Goal: Task Accomplishment & Management: Use online tool/utility

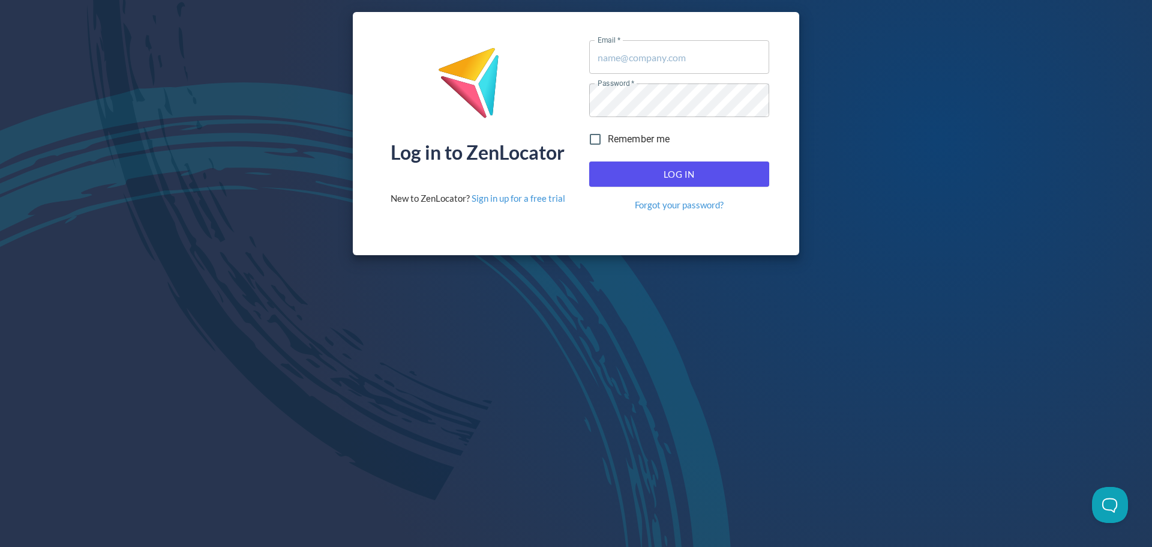
type input "[EMAIL_ADDRESS][DOMAIN_NAME]"
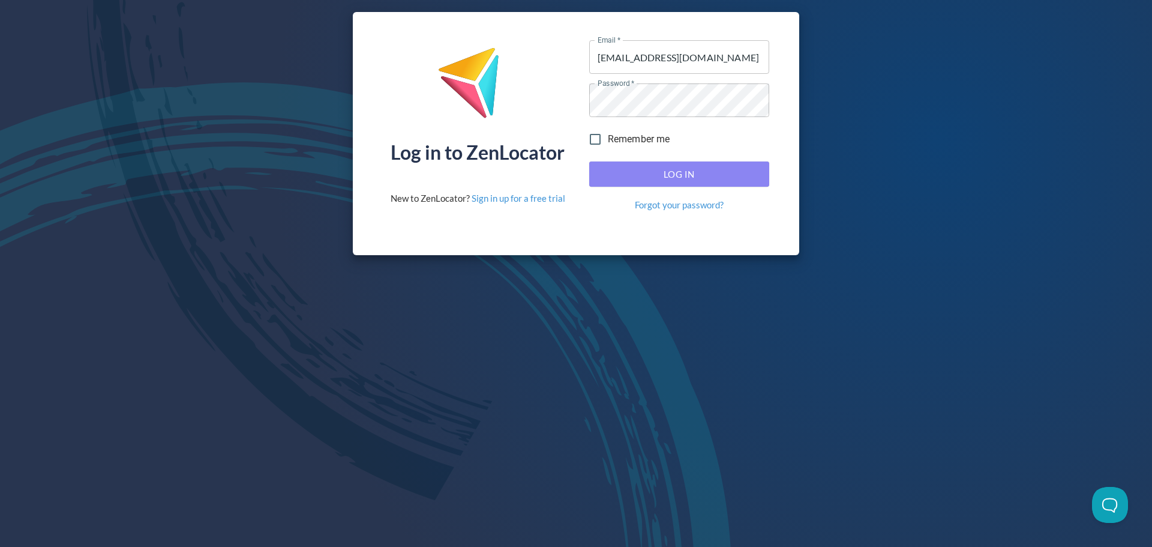
click at [368, 131] on span "Log In" at bounding box center [679, 174] width 154 height 16
click at [368, 131] on button "Log In" at bounding box center [679, 173] width 180 height 25
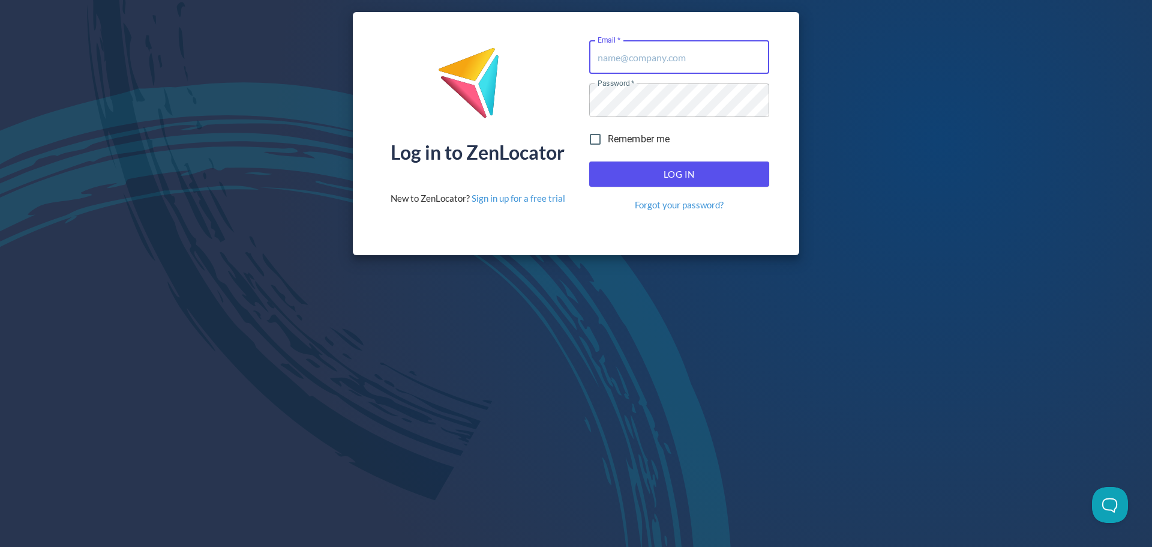
type input "[EMAIL_ADDRESS][DOMAIN_NAME]"
click at [675, 174] on span "Log In" at bounding box center [679, 174] width 154 height 16
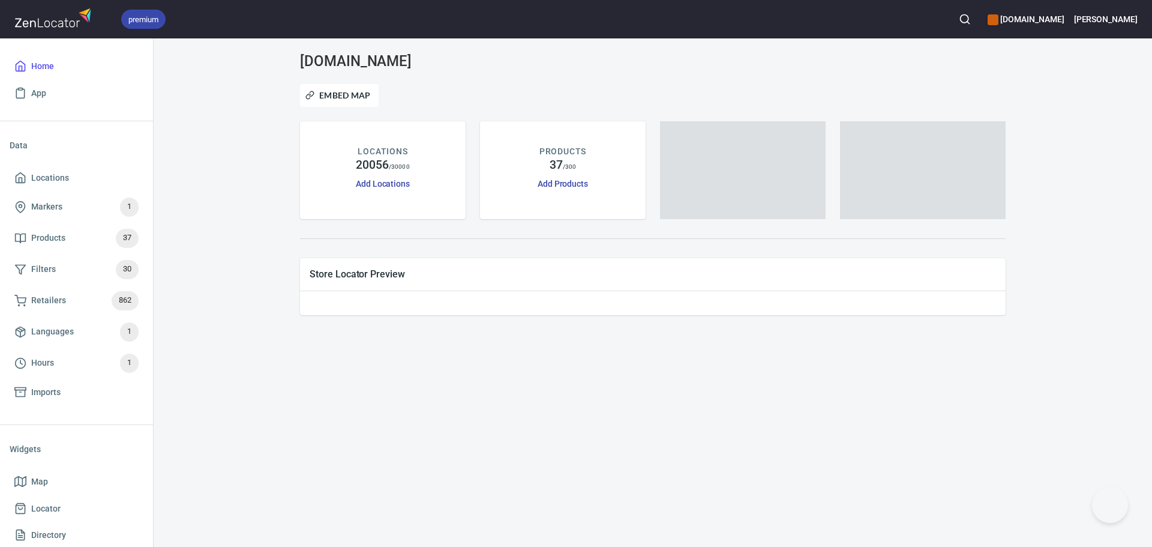
click at [1064, 13] on h6 "[DOMAIN_NAME]" at bounding box center [1026, 19] width 76 height 13
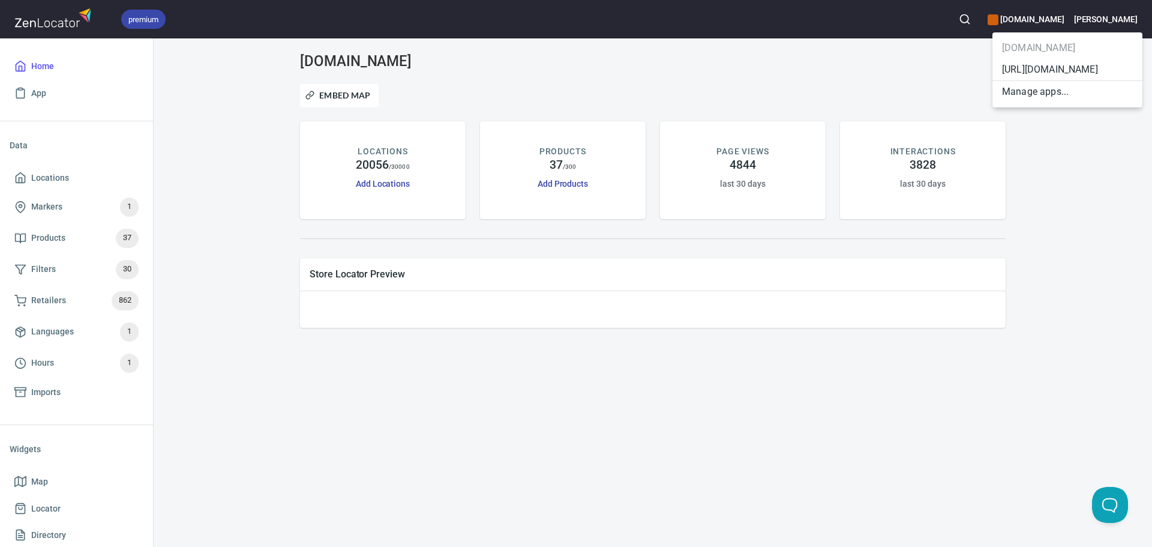
click at [1052, 69] on li "[URL][DOMAIN_NAME]" at bounding box center [1067, 70] width 150 height 22
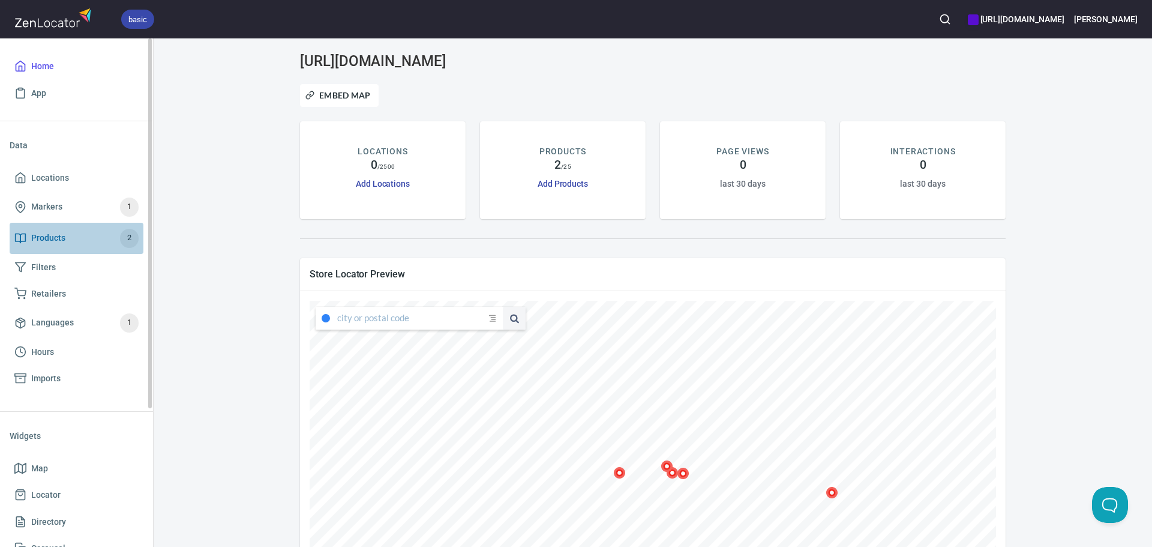
click at [59, 238] on span "Products" at bounding box center [48, 237] width 34 height 15
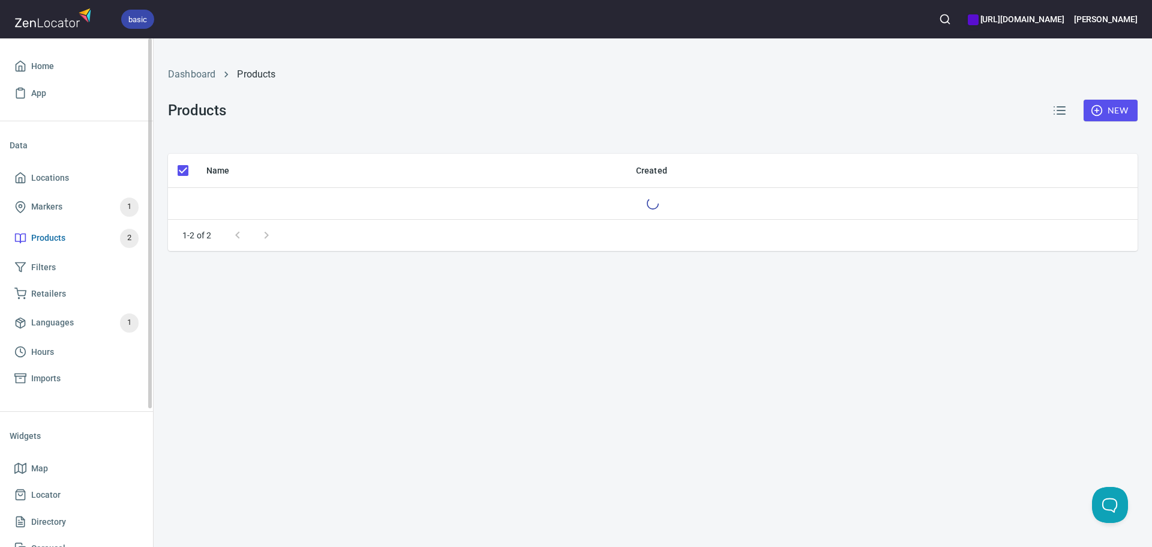
checkbox input "false"
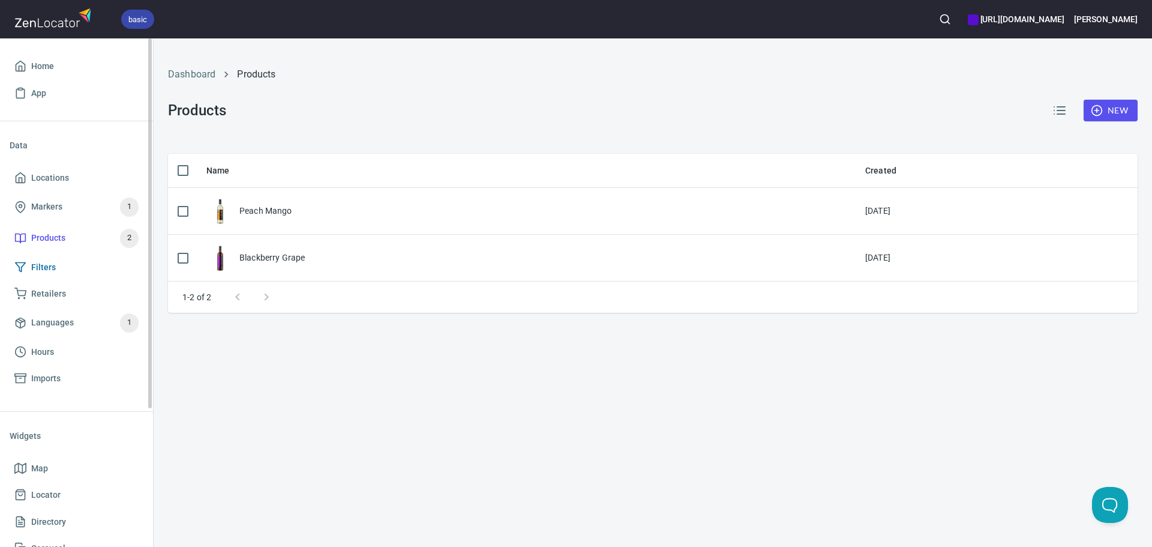
click at [51, 265] on span "Filters" at bounding box center [43, 267] width 25 height 15
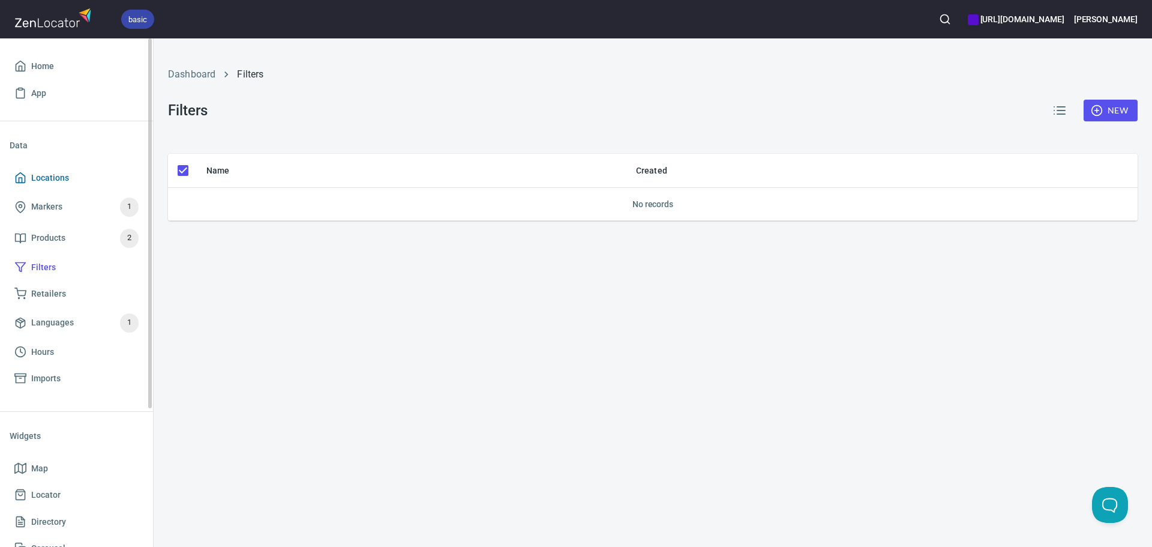
click at [53, 176] on span "Locations" at bounding box center [50, 177] width 38 height 15
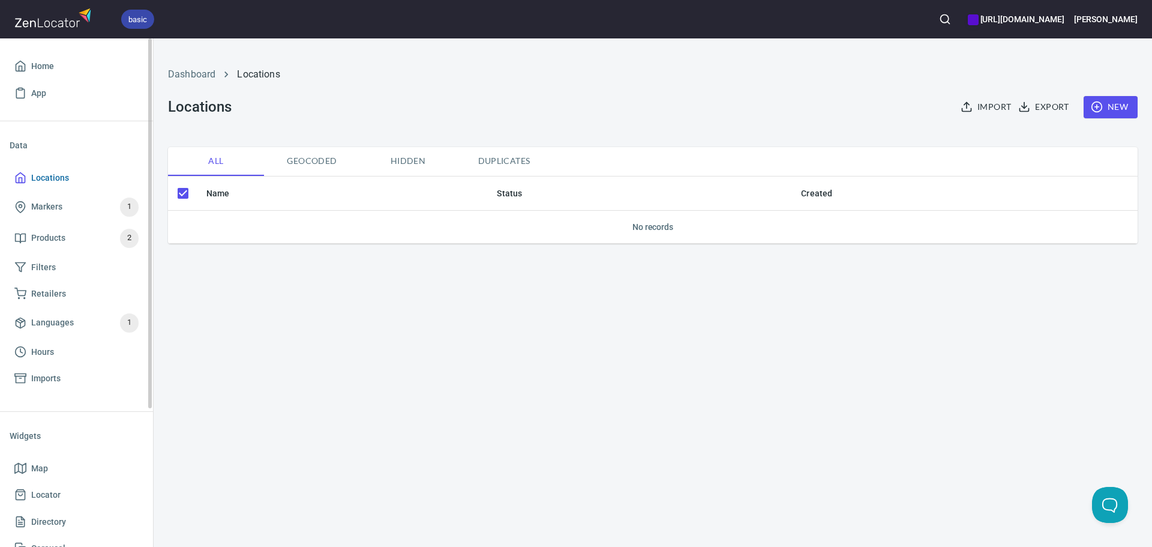
click at [28, 164] on link "Locations" at bounding box center [77, 177] width 134 height 27
click at [28, 149] on li "Data" at bounding box center [77, 145] width 134 height 29
drag, startPoint x: 1099, startPoint y: 128, endPoint x: 1096, endPoint y: 110, distance: 18.2
click at [1096, 113] on div "Dashboard Locations Locations Import Export New" at bounding box center [653, 93] width 984 height 94
click at [1096, 110] on icon "button" at bounding box center [1097, 107] width 12 height 12
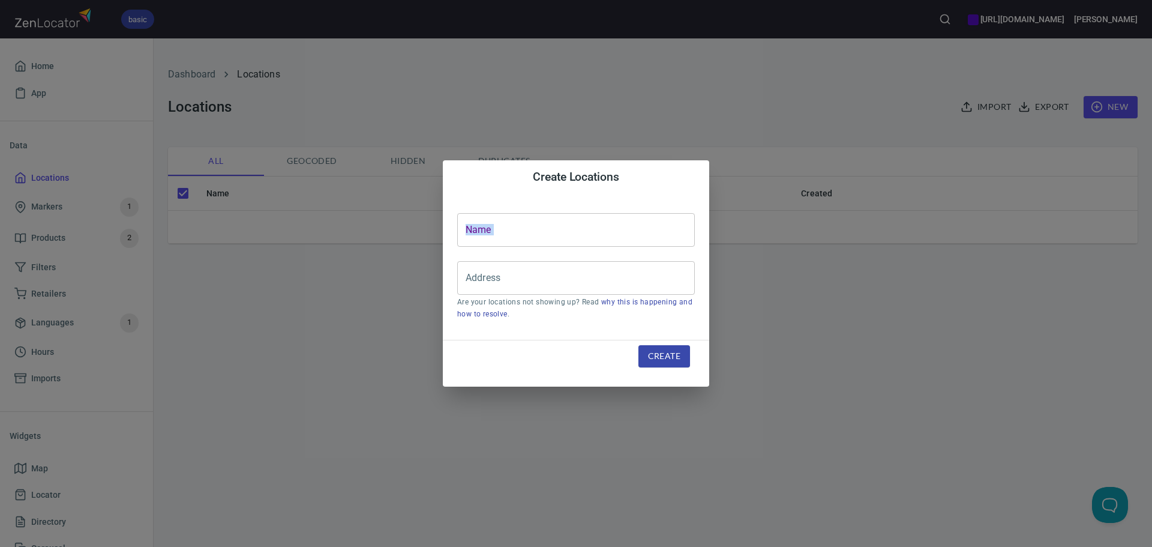
click at [886, 193] on div "Create Locations Name Name Address Address Are your locations not showing up? R…" at bounding box center [576, 273] width 1152 height 547
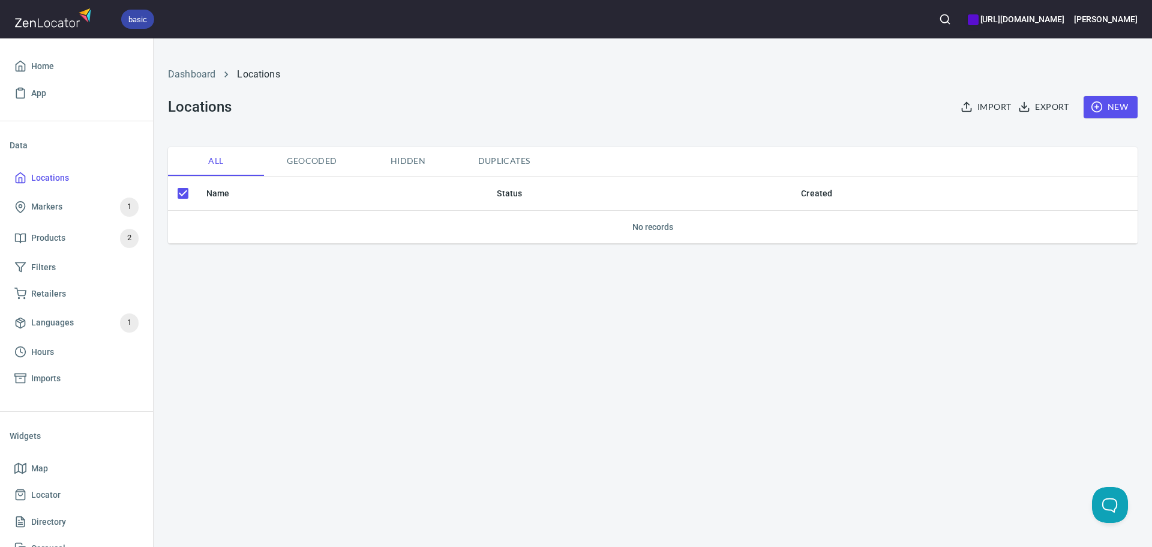
drag, startPoint x: 674, startPoint y: 47, endPoint x: 995, endPoint y: 52, distance: 320.5
click at [690, 47] on div "Dashboard Locations Locations Import Export New" at bounding box center [653, 93] width 984 height 94
click at [992, 103] on span "Import" at bounding box center [987, 107] width 48 height 15
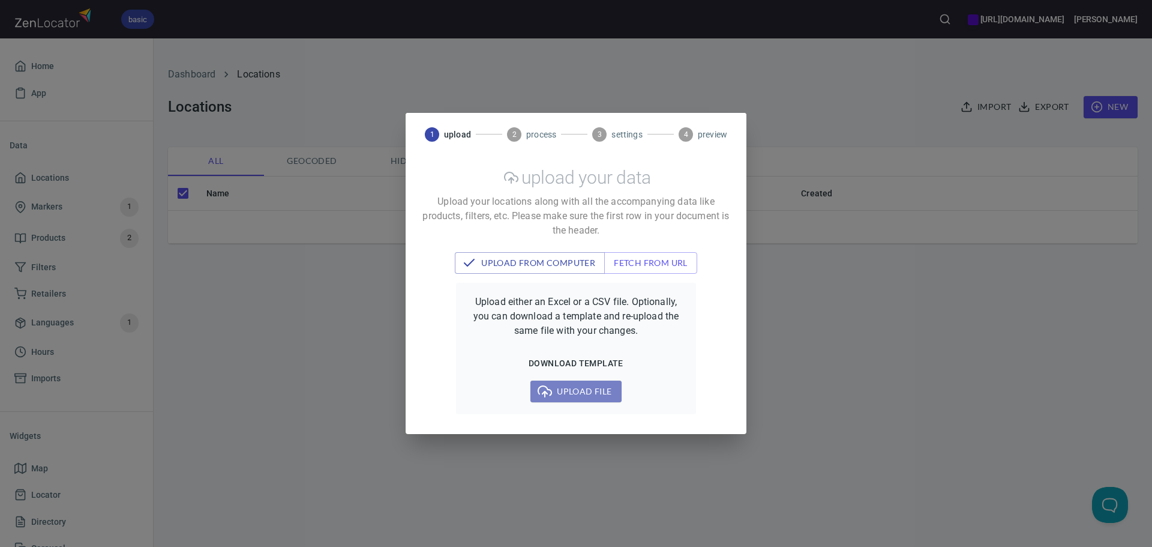
click at [579, 382] on button "Upload file" at bounding box center [575, 391] width 91 height 22
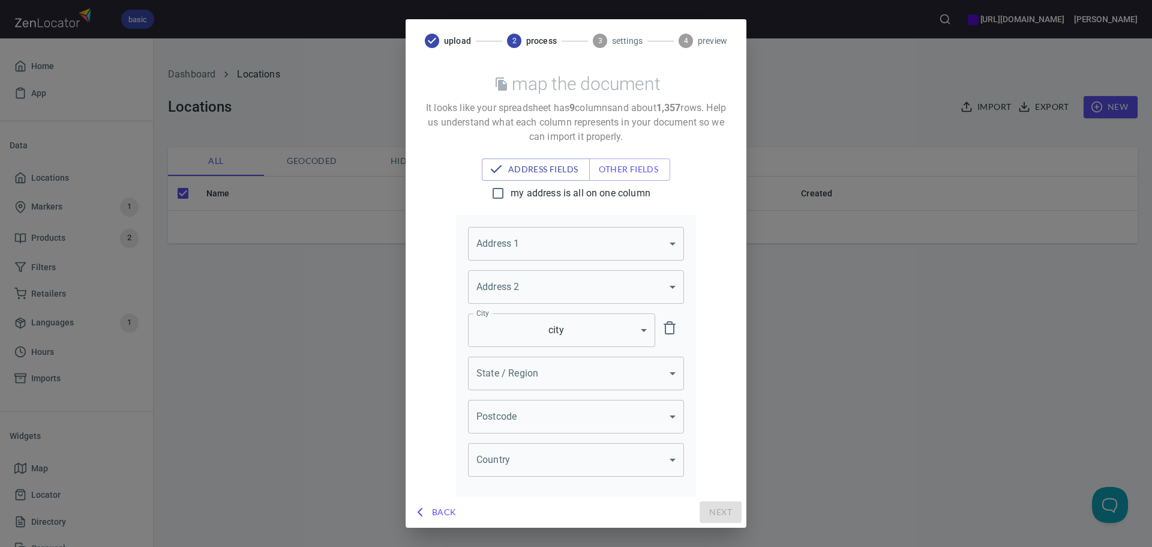
click at [502, 244] on body "basic [URL][DOMAIN_NAME] [PERSON_NAME] Home App Data Locations Markers 1 Produc…" at bounding box center [576, 273] width 1152 height 547
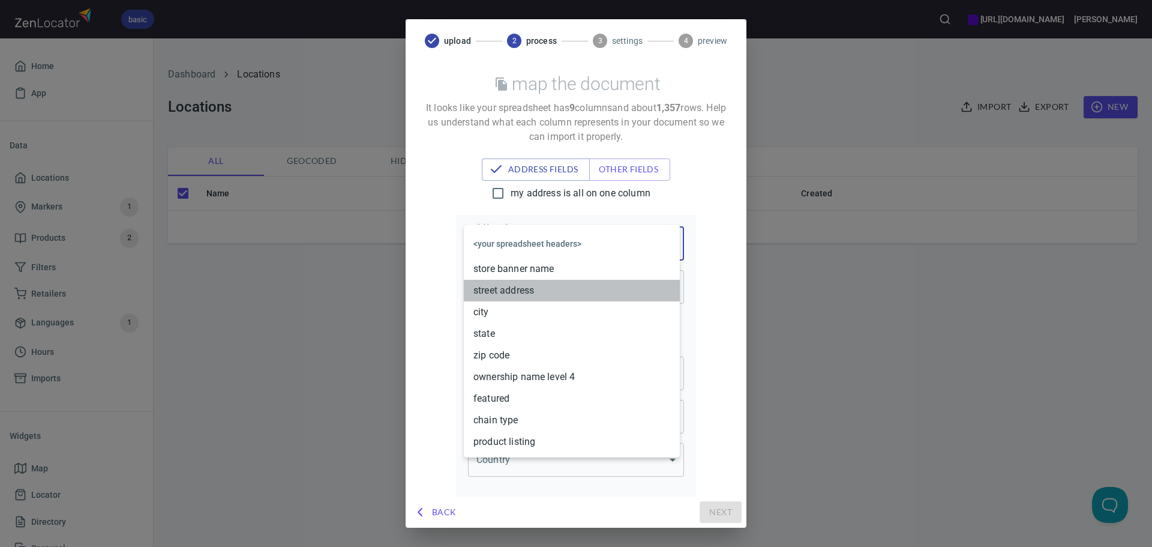
click at [511, 289] on li "street address" at bounding box center [572, 291] width 216 height 22
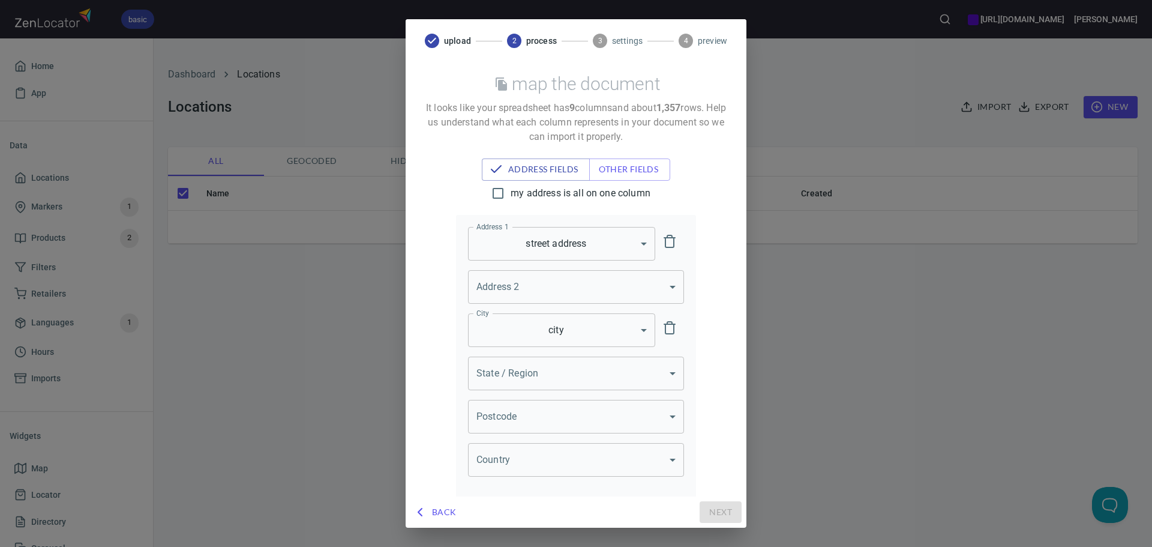
click at [532, 367] on body "basic [URL][DOMAIN_NAME] [PERSON_NAME] Home App Data Locations Markers 1 Produc…" at bounding box center [576, 273] width 1152 height 547
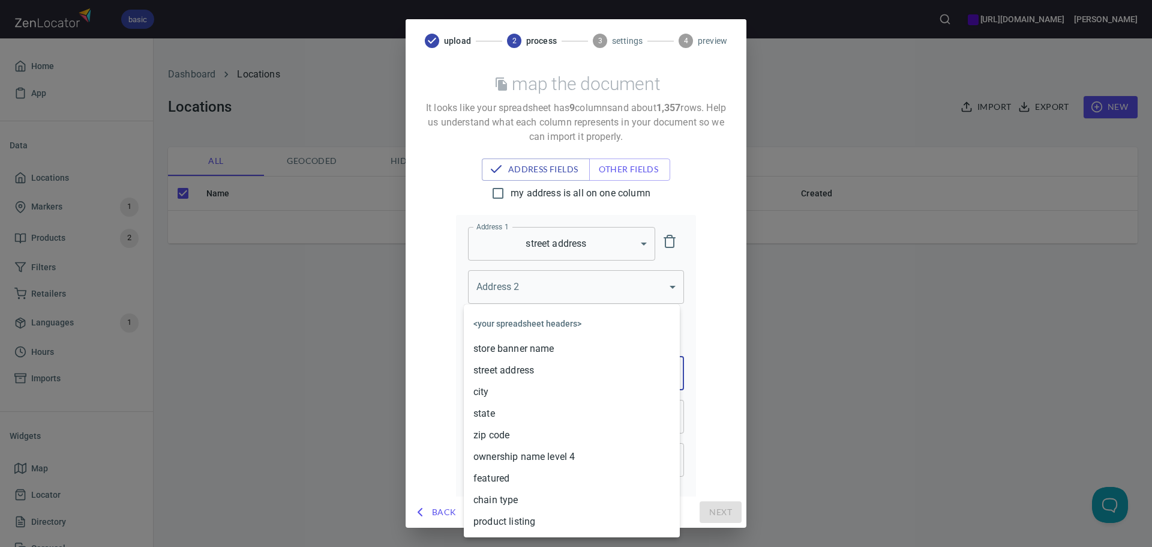
click at [502, 412] on li "state" at bounding box center [572, 414] width 216 height 22
click at [508, 419] on body "basic [URL][DOMAIN_NAME] [PERSON_NAME] Home App Data Locations Markers 1 Produc…" at bounding box center [576, 273] width 1152 height 547
click at [511, 436] on li "zip code" at bounding box center [572, 435] width 216 height 22
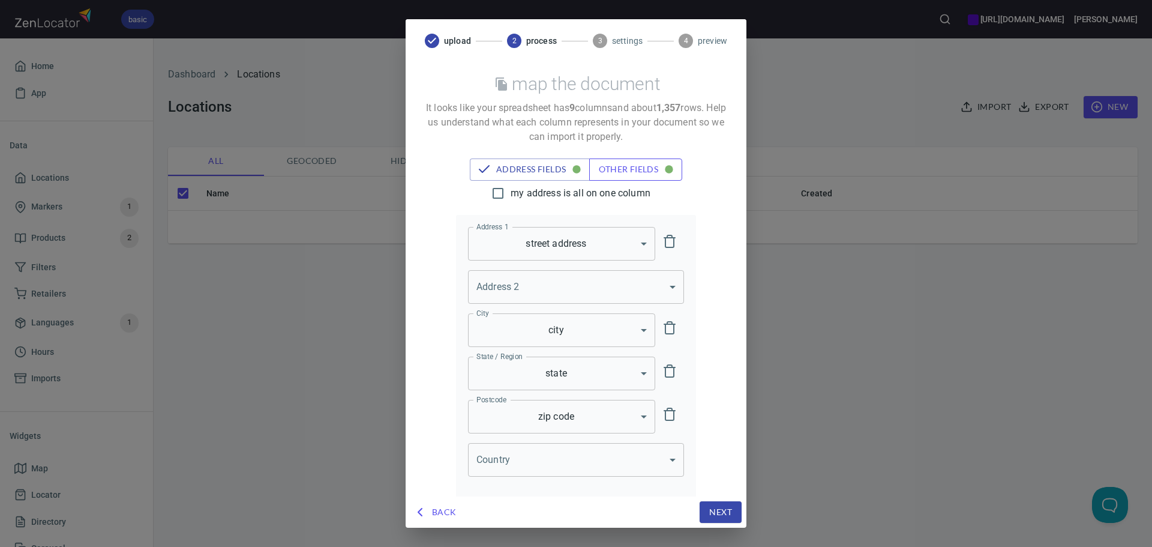
click at [616, 158] on div "map the document It looks like your spreadsheet has 9 column s and about 1,357 …" at bounding box center [576, 279] width 341 height 434
click at [617, 166] on span "other fields" at bounding box center [636, 169] width 74 height 15
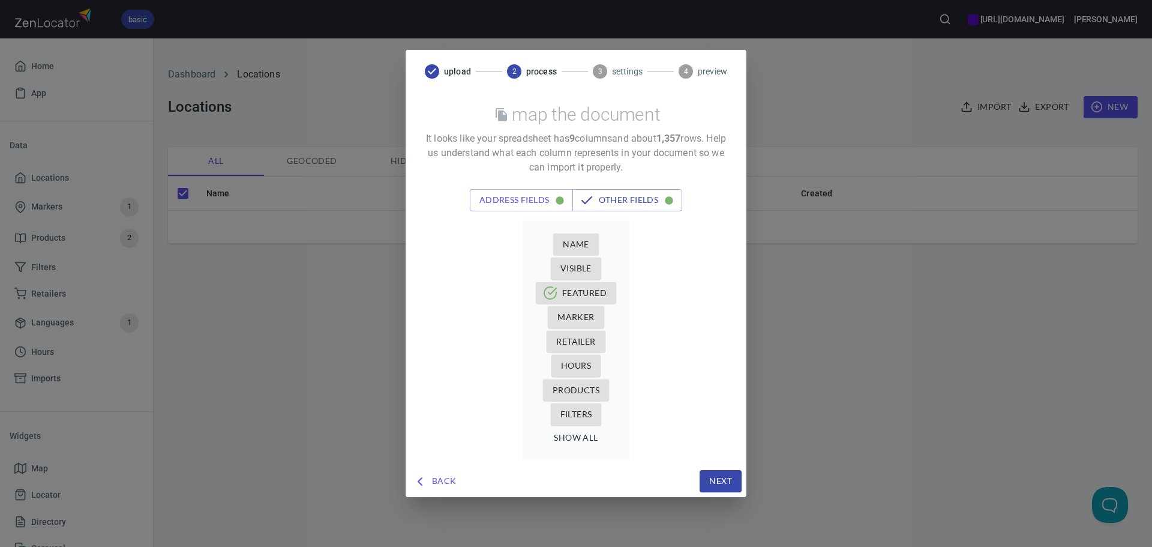
click at [589, 243] on span "Name" at bounding box center [576, 244] width 26 height 15
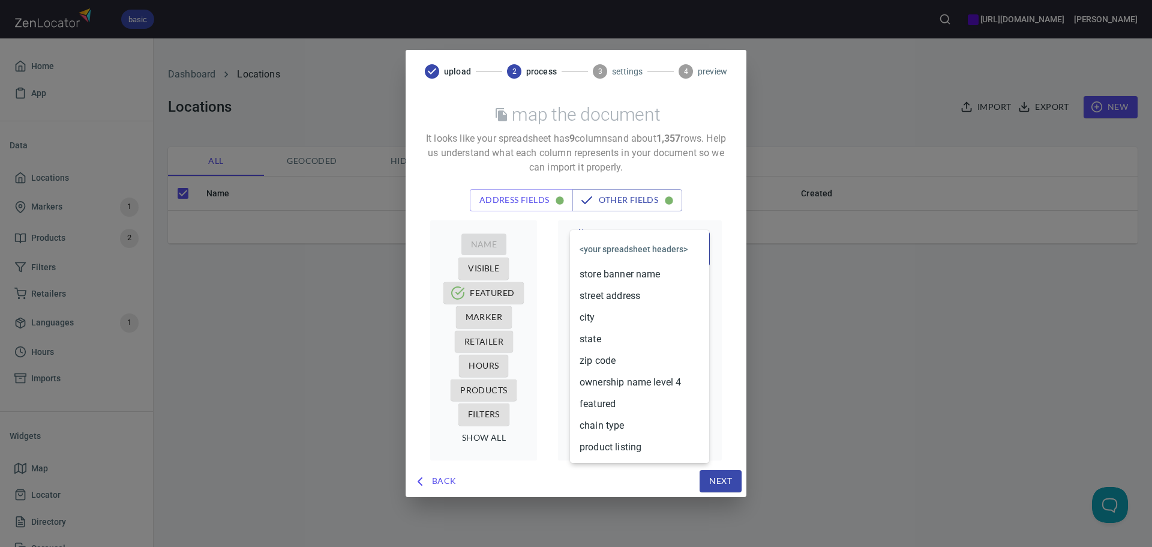
click at [646, 253] on body "basic [URL][DOMAIN_NAME] [PERSON_NAME] Home App Data Locations Markers 1 Produc…" at bounding box center [576, 273] width 1152 height 547
click at [645, 280] on li "store banner name" at bounding box center [639, 274] width 139 height 22
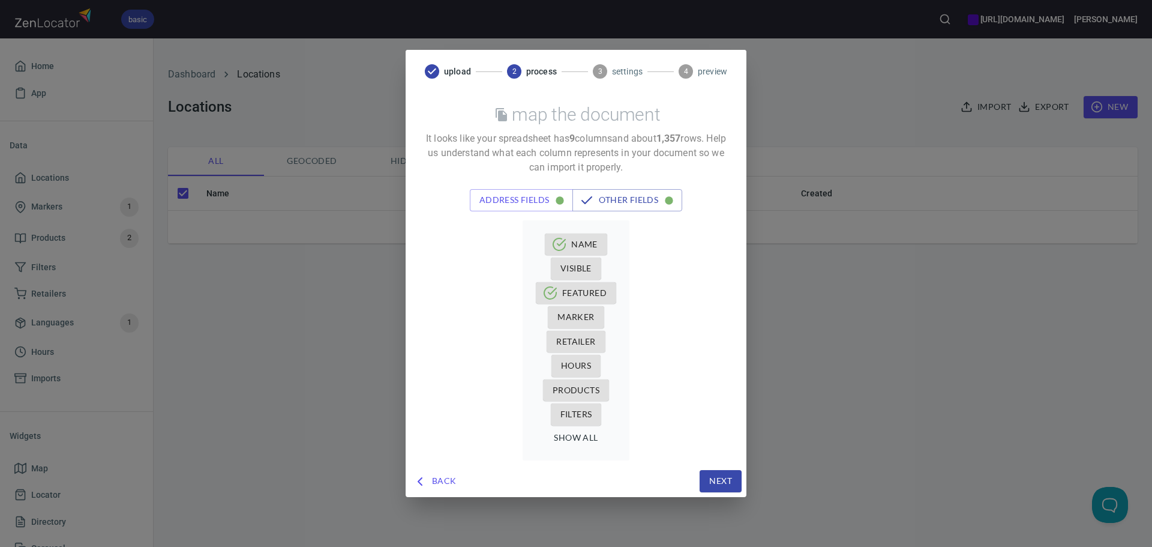
click at [584, 335] on span "Retailer" at bounding box center [575, 341] width 39 height 15
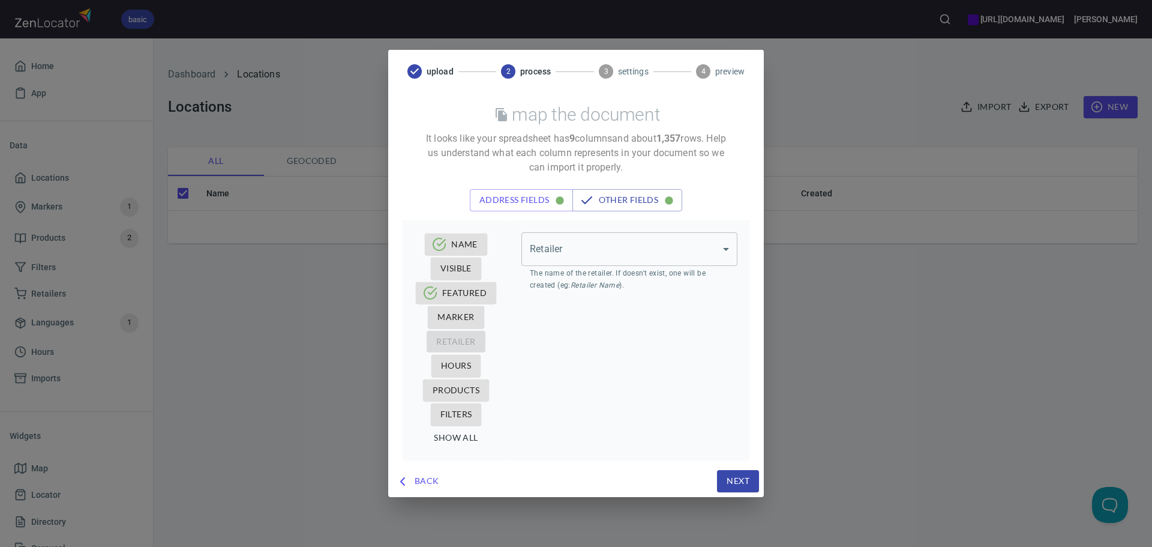
click at [674, 245] on body "basic [URL][DOMAIN_NAME] [PERSON_NAME] Home App Data Locations Markers 1 Produc…" at bounding box center [576, 273] width 1152 height 547
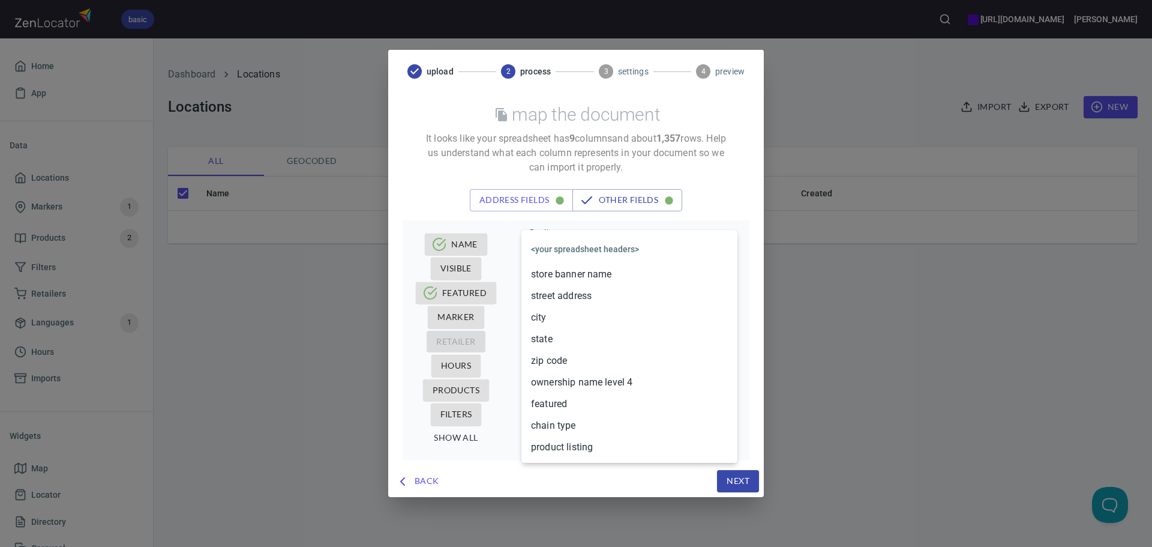
click at [581, 386] on li "ownership name level 4" at bounding box center [629, 382] width 216 height 22
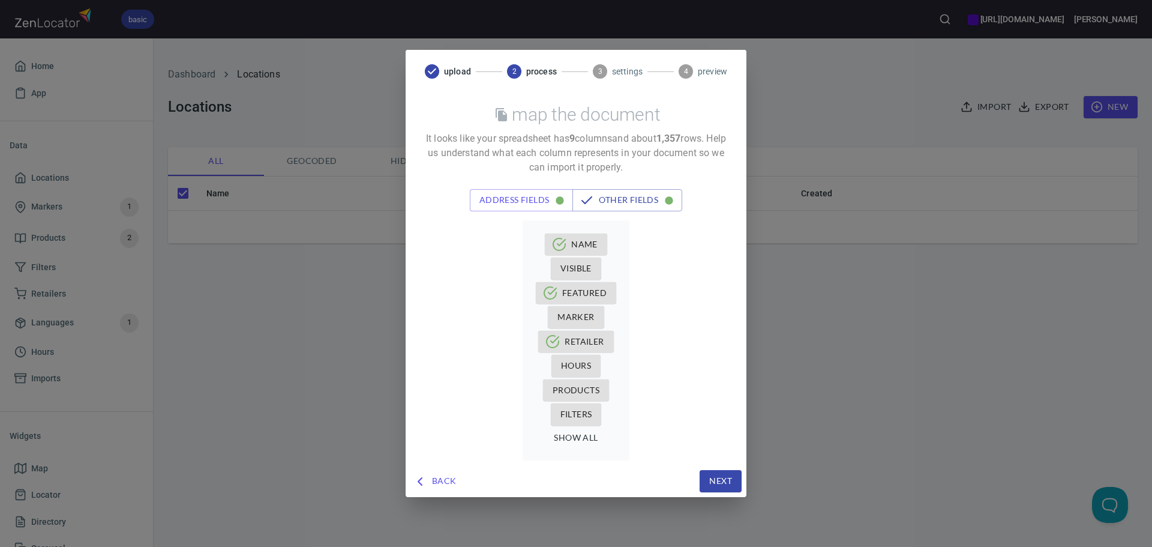
click at [586, 387] on span "Products" at bounding box center [576, 390] width 47 height 15
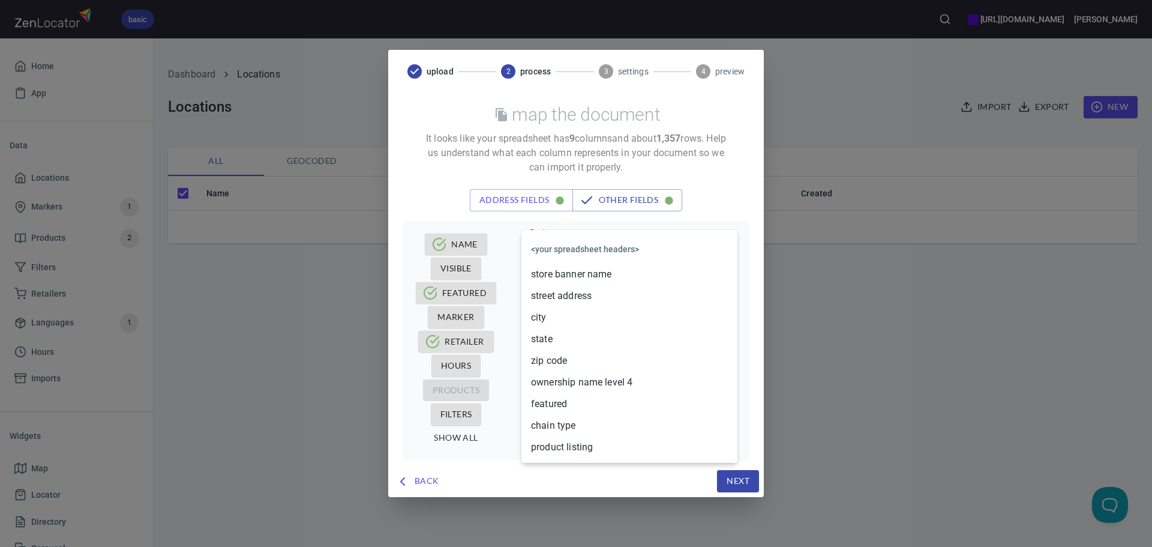
click at [606, 251] on body "basic [URL][DOMAIN_NAME] [PERSON_NAME] Home App Data Locations Markers 1 Produc…" at bounding box center [576, 273] width 1152 height 547
click at [582, 446] on li "product listing" at bounding box center [629, 447] width 216 height 22
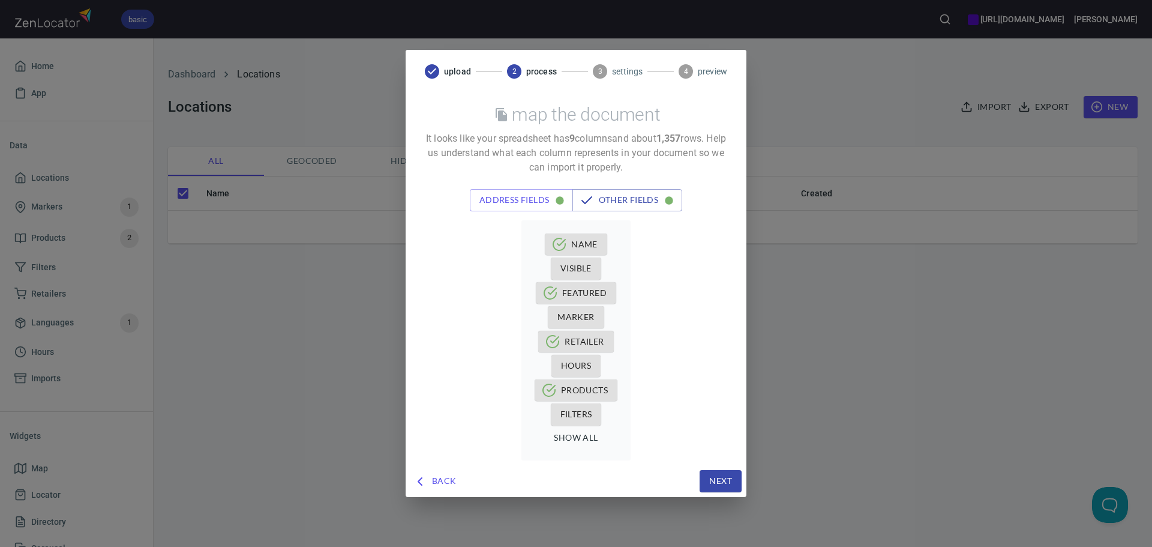
click at [716, 478] on span "Next" at bounding box center [720, 480] width 23 height 15
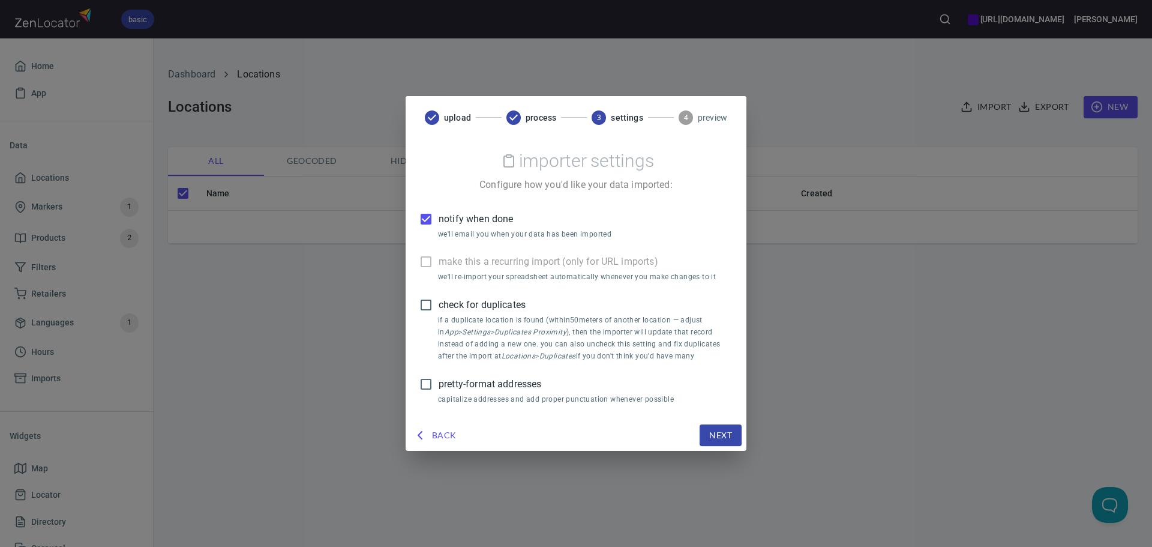
click at [447, 220] on span "notify when done" at bounding box center [476, 219] width 74 height 14
click at [439, 220] on input "notify when done" at bounding box center [425, 218] width 25 height 25
drag, startPoint x: 286, startPoint y: 429, endPoint x: 359, endPoint y: 429, distance: 73.2
click at [286, 429] on div "upload process 3 settings 4 preview importer settings Configure how you'd like …" at bounding box center [576, 273] width 1152 height 547
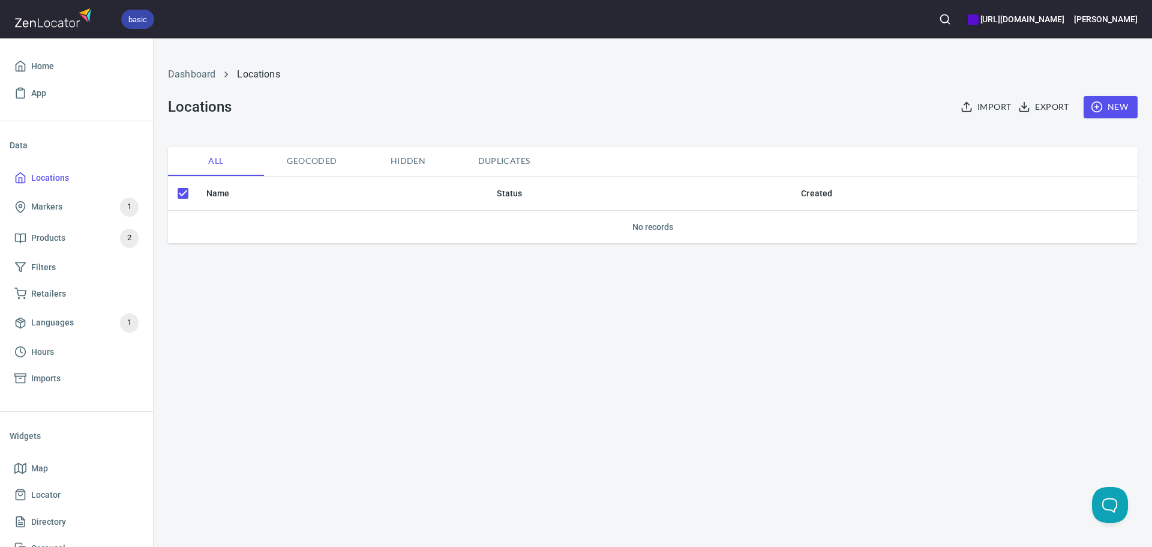
click at [973, 110] on icon "button" at bounding box center [967, 107] width 12 height 12
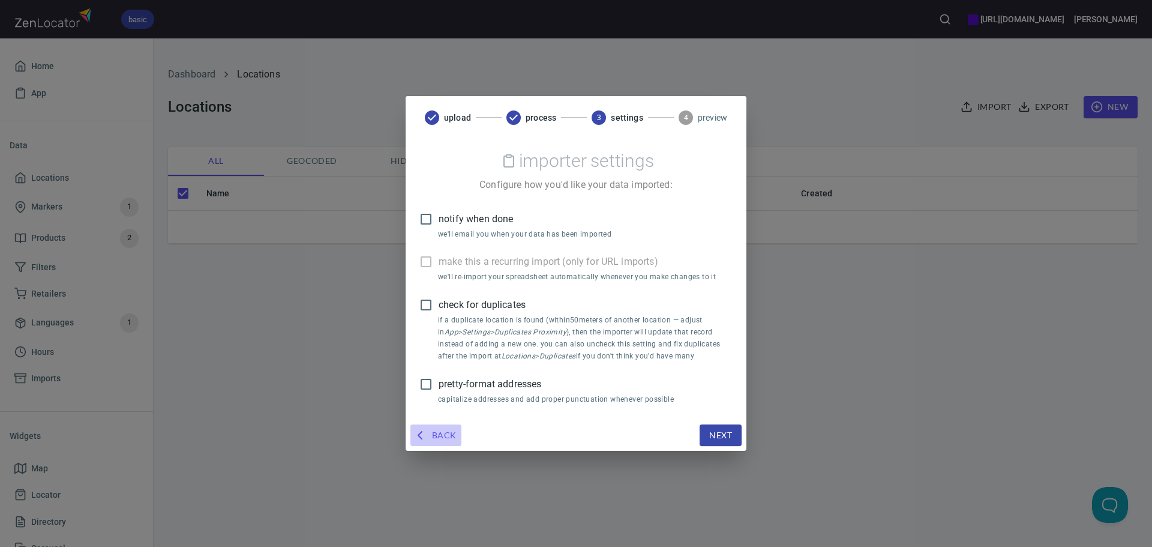
click at [443, 431] on span "Back" at bounding box center [435, 435] width 41 height 15
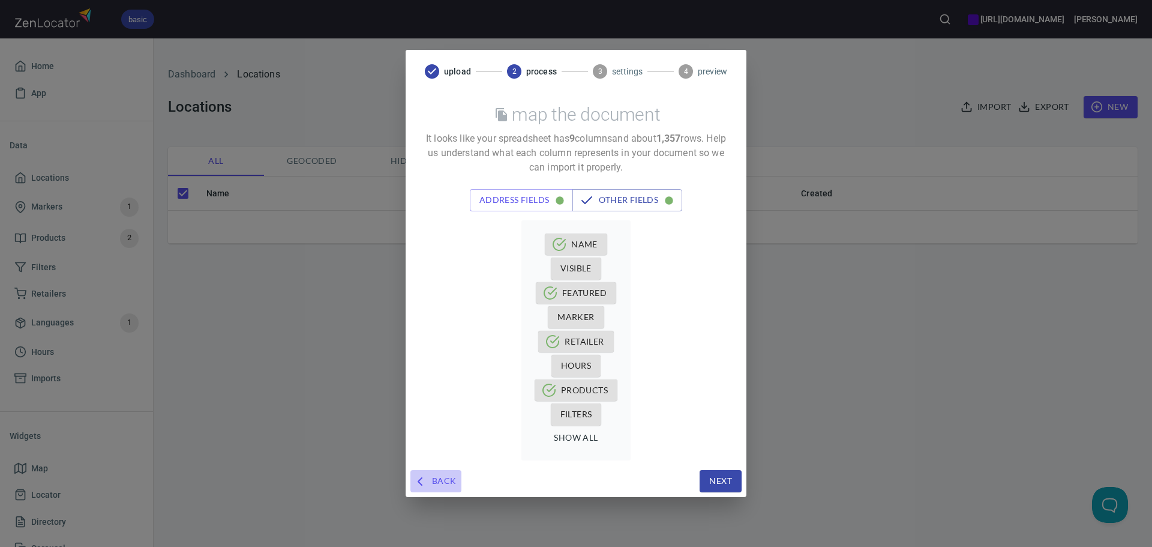
click at [440, 477] on span "Back" at bounding box center [435, 480] width 41 height 15
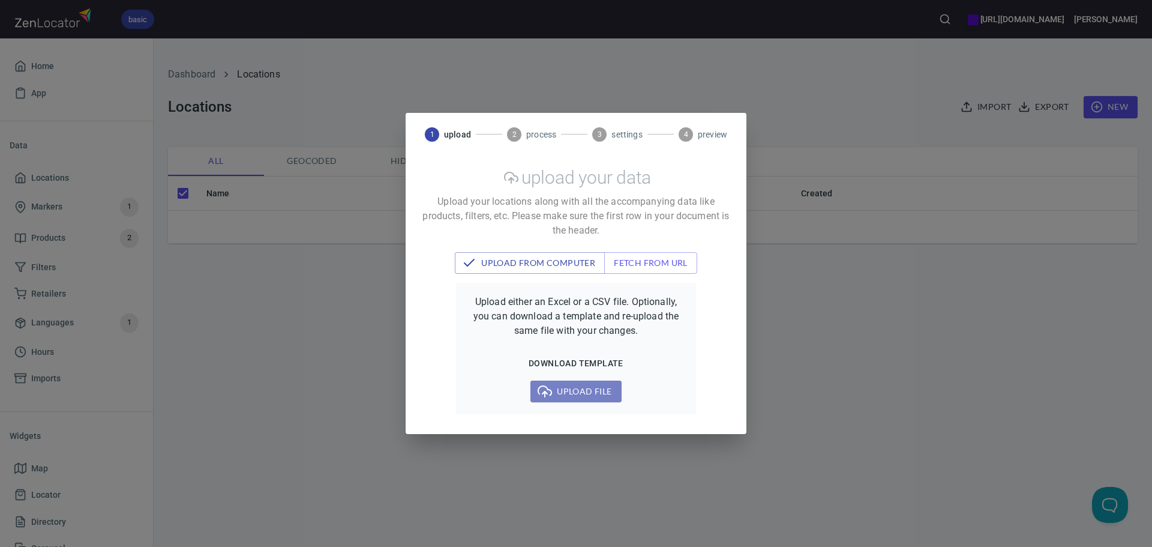
click at [568, 390] on span "Upload file" at bounding box center [575, 391] width 71 height 15
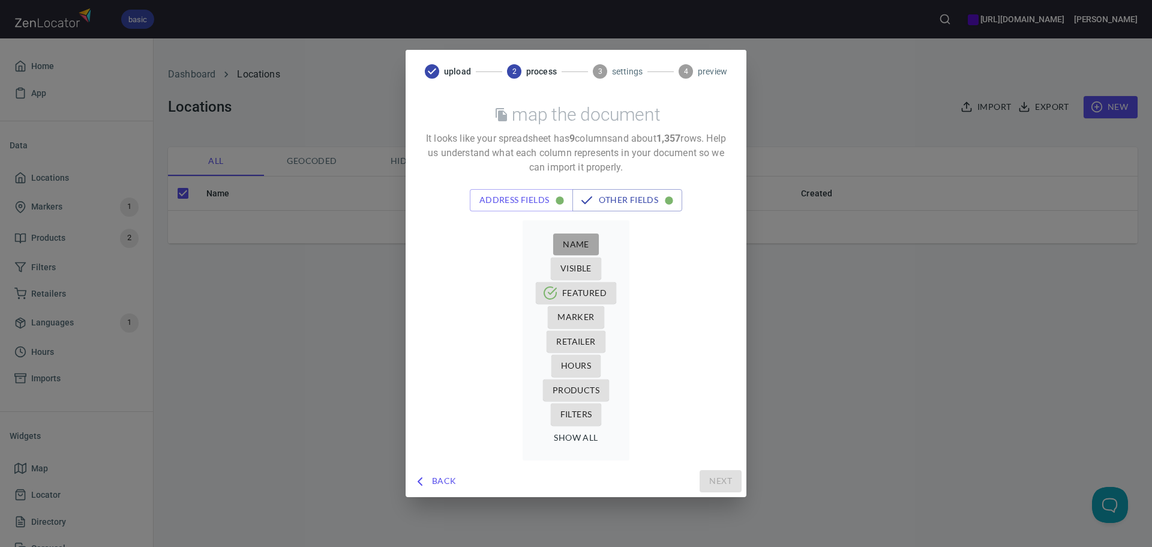
click at [571, 242] on span "Name" at bounding box center [576, 244] width 26 height 15
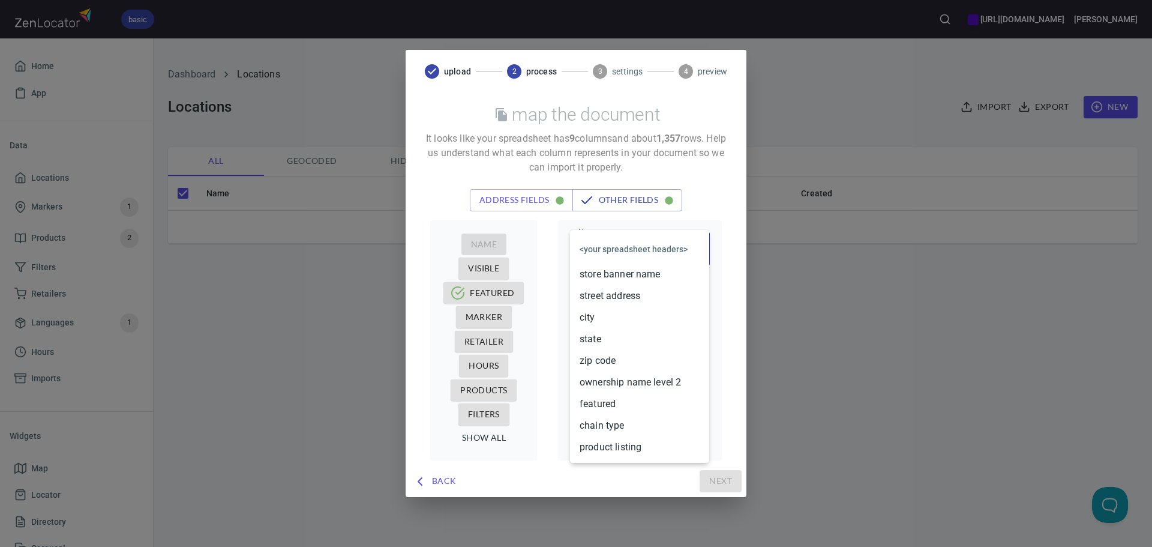
click at [615, 250] on body "basic [URL][DOMAIN_NAME] [PERSON_NAME] Home App Data Locations Markers 1 Produc…" at bounding box center [576, 273] width 1152 height 547
click at [613, 274] on li "store banner name" at bounding box center [639, 274] width 139 height 22
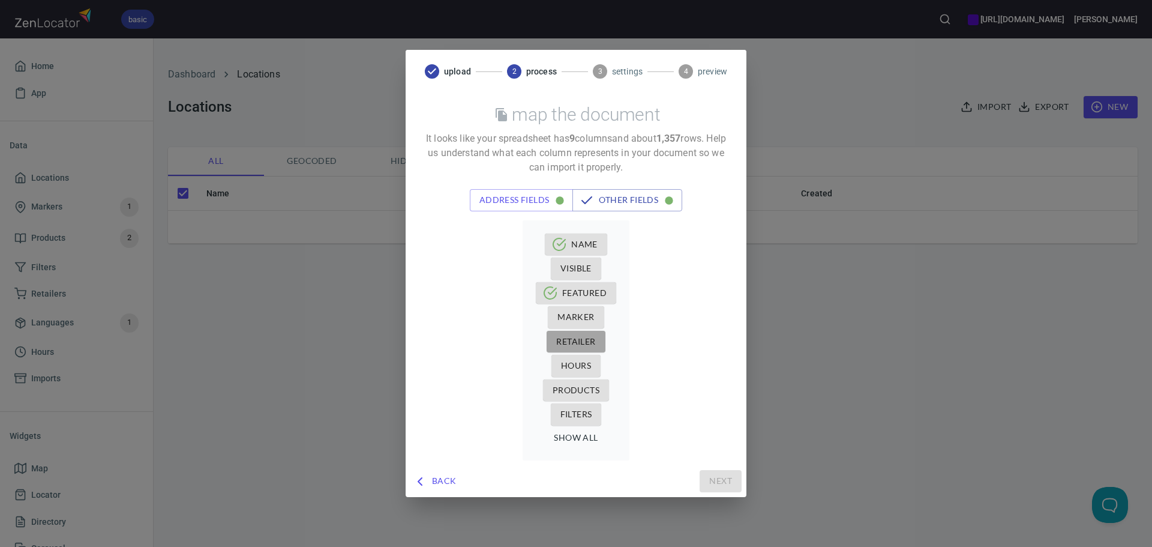
click at [582, 337] on span "Retailer" at bounding box center [575, 341] width 39 height 15
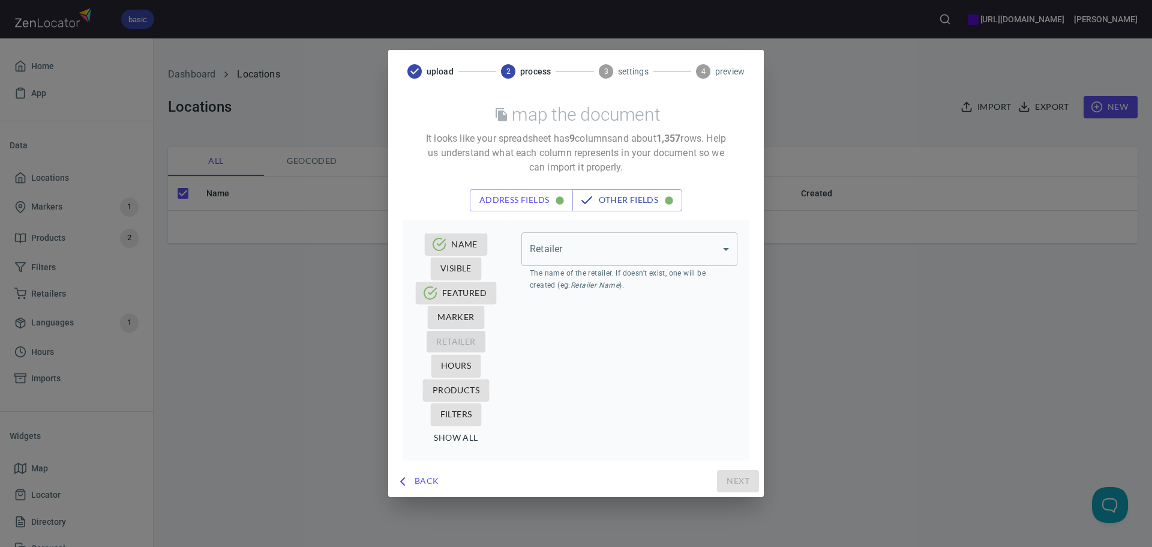
click at [649, 257] on body "basic [URL][DOMAIN_NAME] [PERSON_NAME] Home App Data Locations Markers 1 Produc…" at bounding box center [576, 273] width 1152 height 547
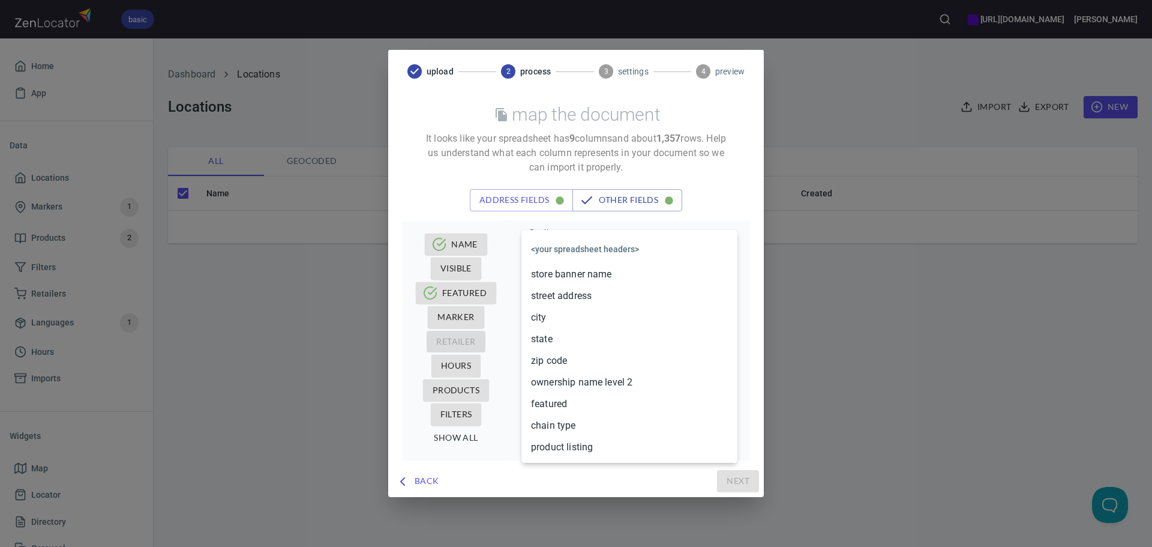
click at [617, 380] on li "ownership name level 2" at bounding box center [629, 382] width 216 height 22
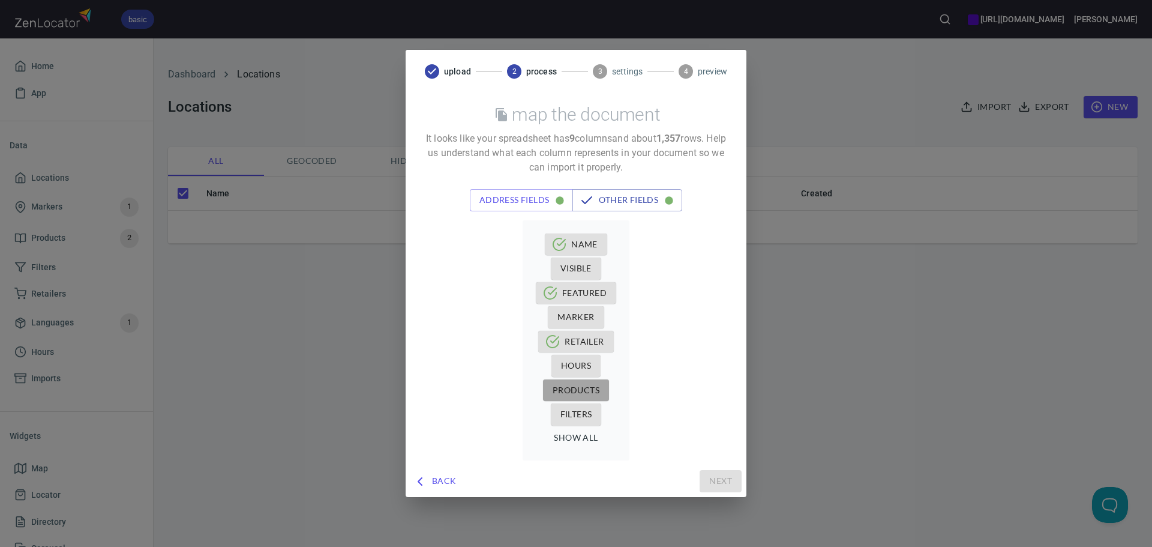
click at [567, 386] on span "Products" at bounding box center [576, 390] width 47 height 15
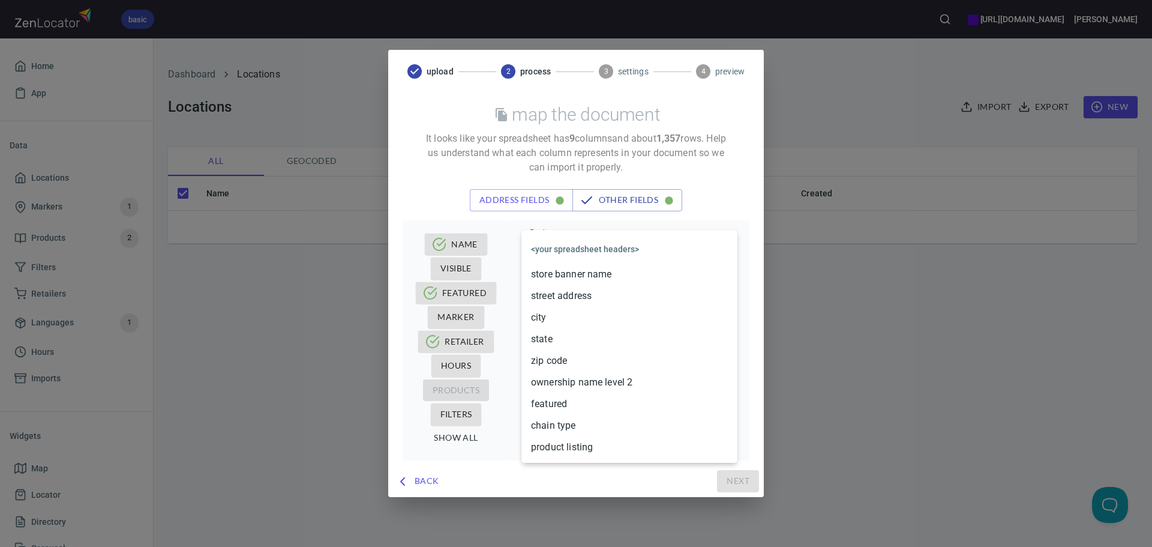
click at [631, 252] on body "basic [URL][DOMAIN_NAME] [PERSON_NAME] Home App Data Locations Markers 1 Produc…" at bounding box center [576, 273] width 1152 height 547
click at [568, 444] on li "product listing" at bounding box center [629, 447] width 216 height 22
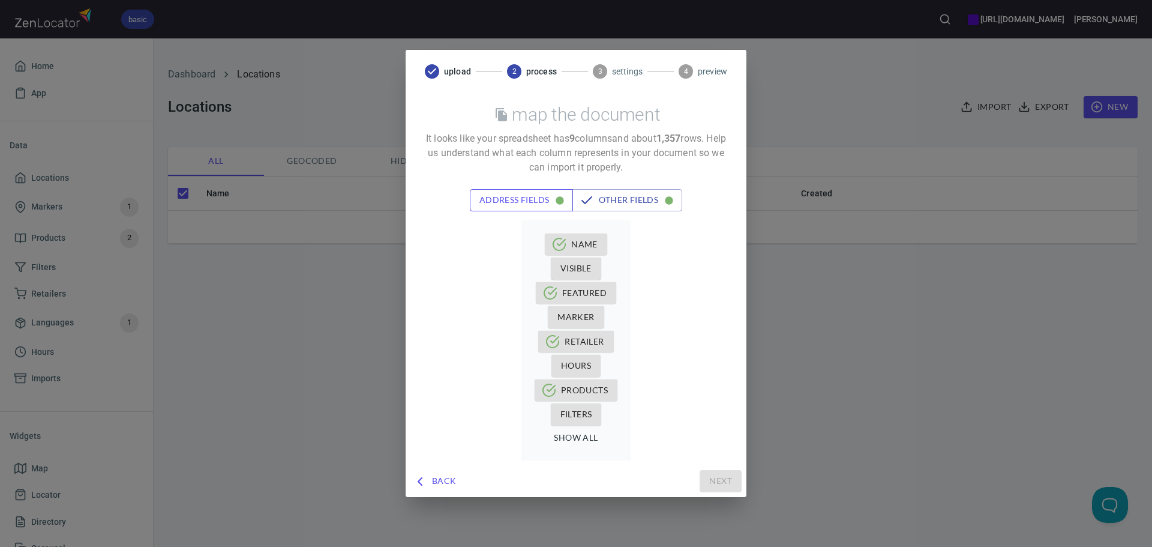
click at [536, 194] on span "address fields" at bounding box center [521, 200] width 85 height 15
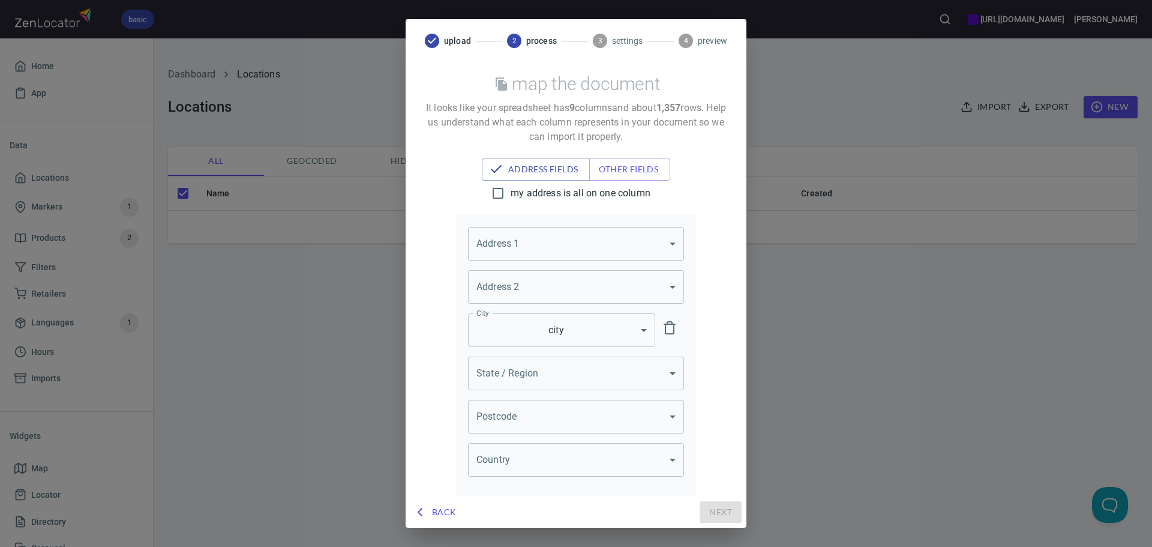
click at [517, 248] on body "basic [URL][DOMAIN_NAME] [PERSON_NAME] Home App Data Locations Markers 1 Produc…" at bounding box center [576, 273] width 1152 height 547
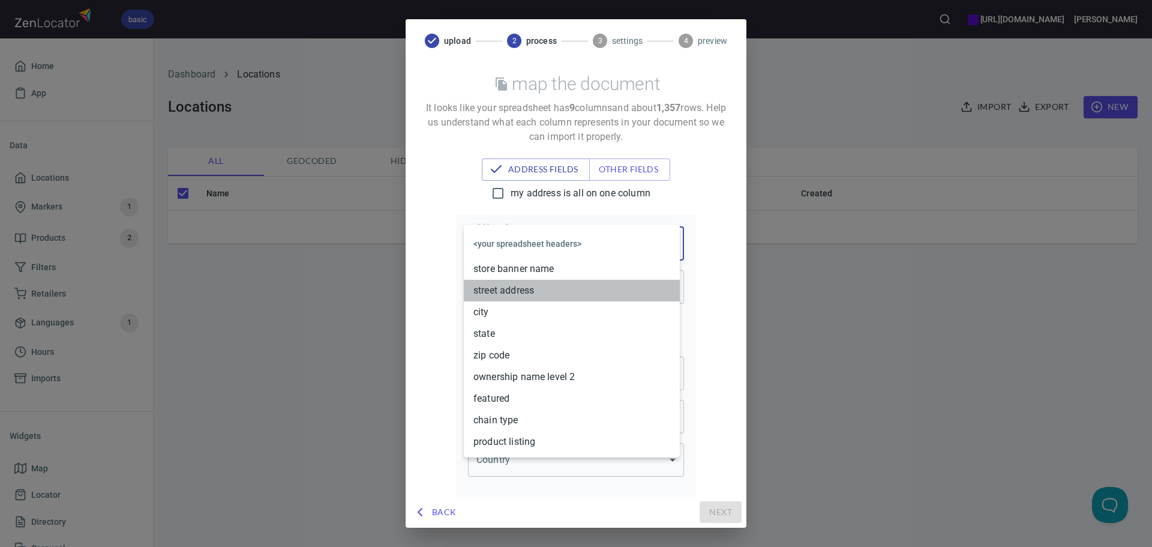
click at [532, 292] on li "street address" at bounding box center [572, 291] width 216 height 22
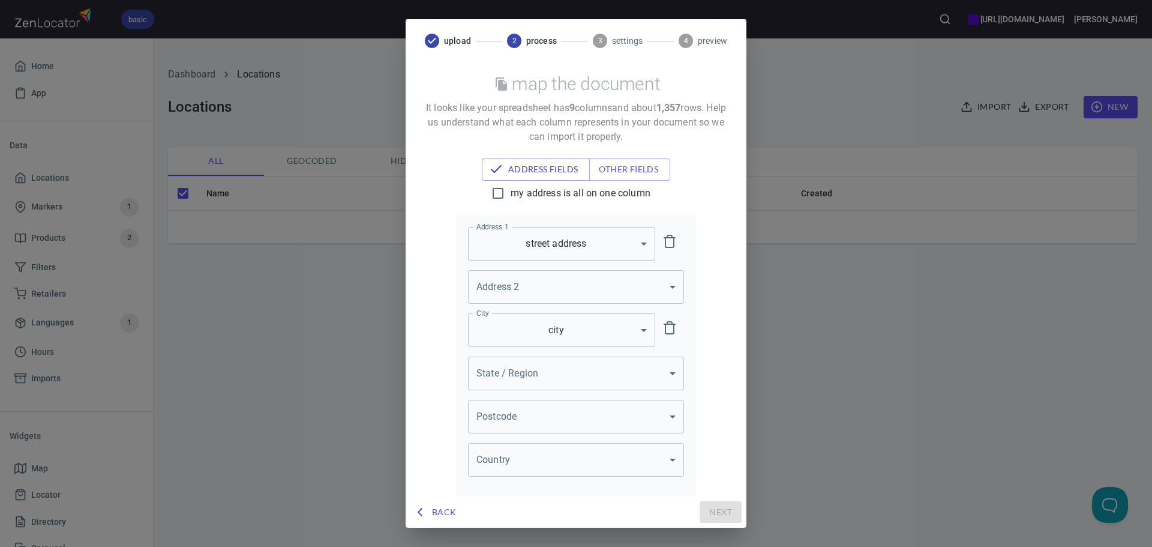
click at [574, 336] on body "basic [URL][DOMAIN_NAME] [PERSON_NAME] Home App Data Locations Markers 1 Produc…" at bounding box center [576, 273] width 1152 height 547
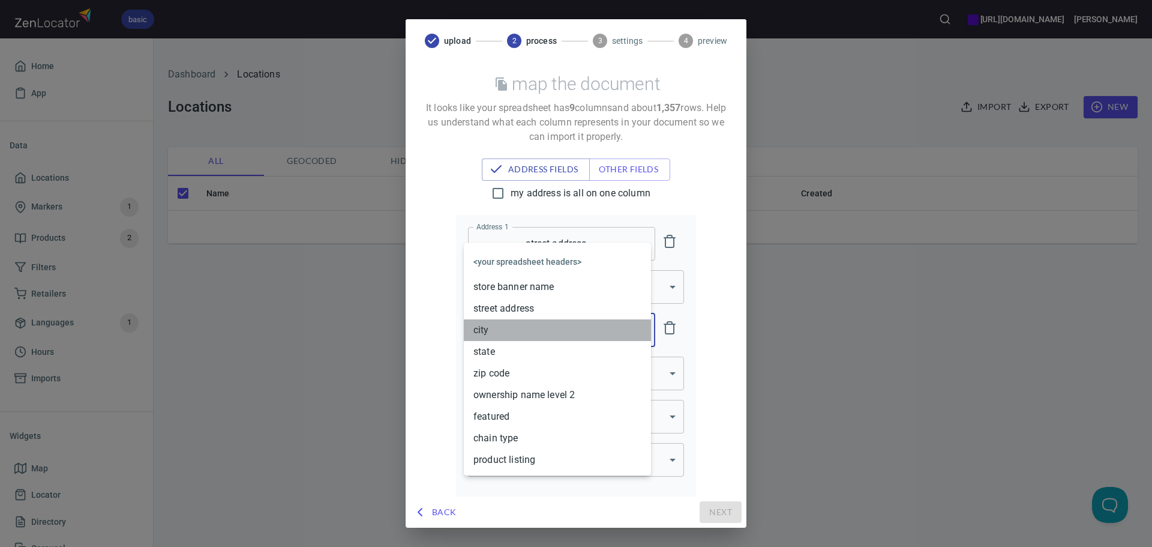
click at [508, 323] on li "city" at bounding box center [557, 330] width 187 height 22
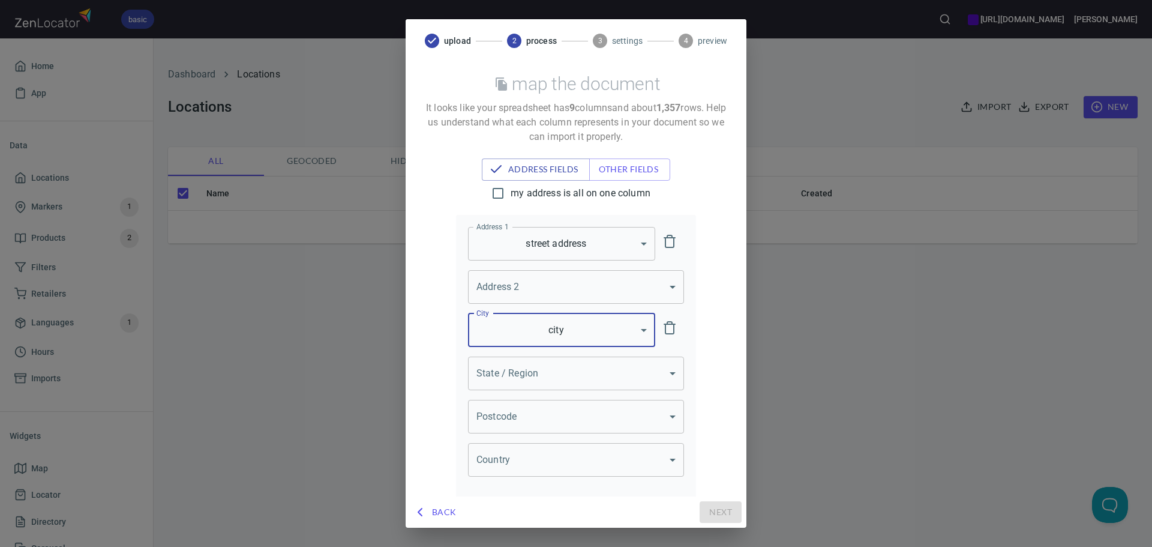
click at [510, 368] on body "basic [URL][DOMAIN_NAME] [PERSON_NAME] Home App Data Locations Markers 1 Produc…" at bounding box center [576, 273] width 1152 height 547
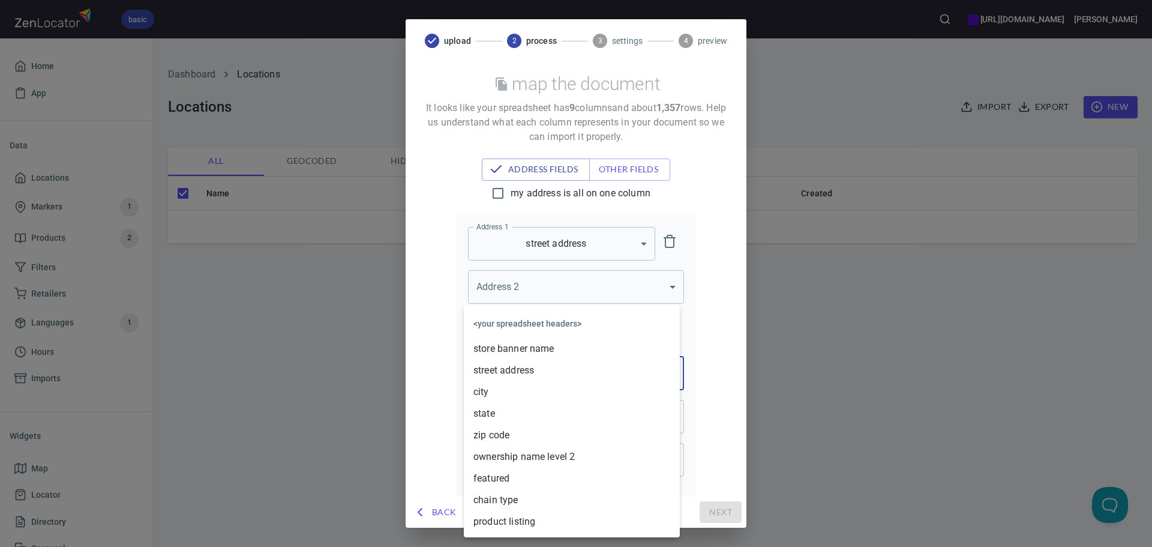
click at [495, 415] on li "state" at bounding box center [572, 414] width 216 height 22
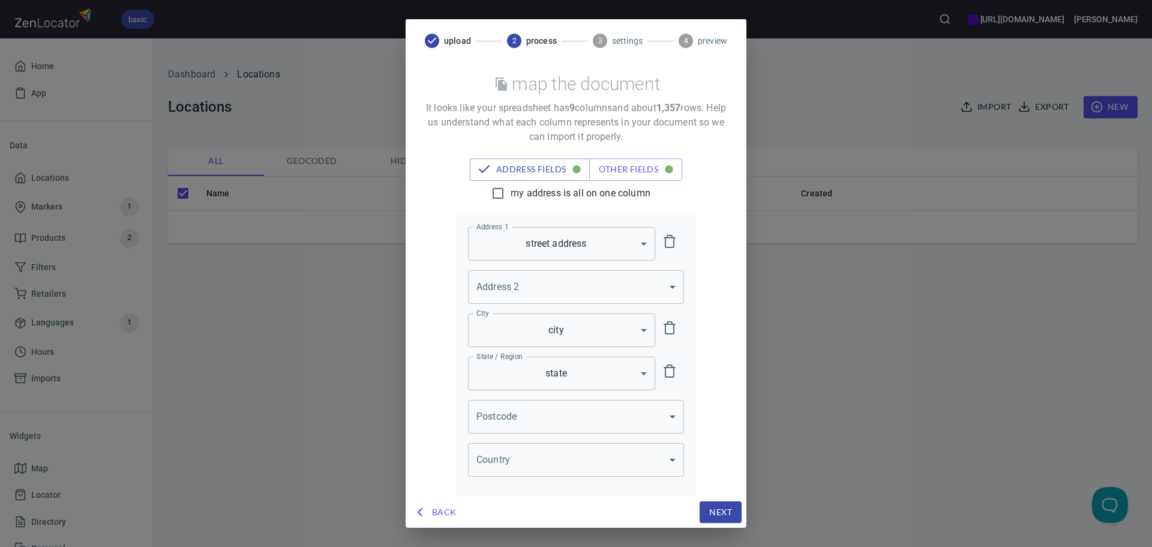
click at [535, 422] on body "basic [URL][DOMAIN_NAME] [PERSON_NAME] Home App Data Locations Markers 1 Produc…" at bounding box center [576, 273] width 1152 height 547
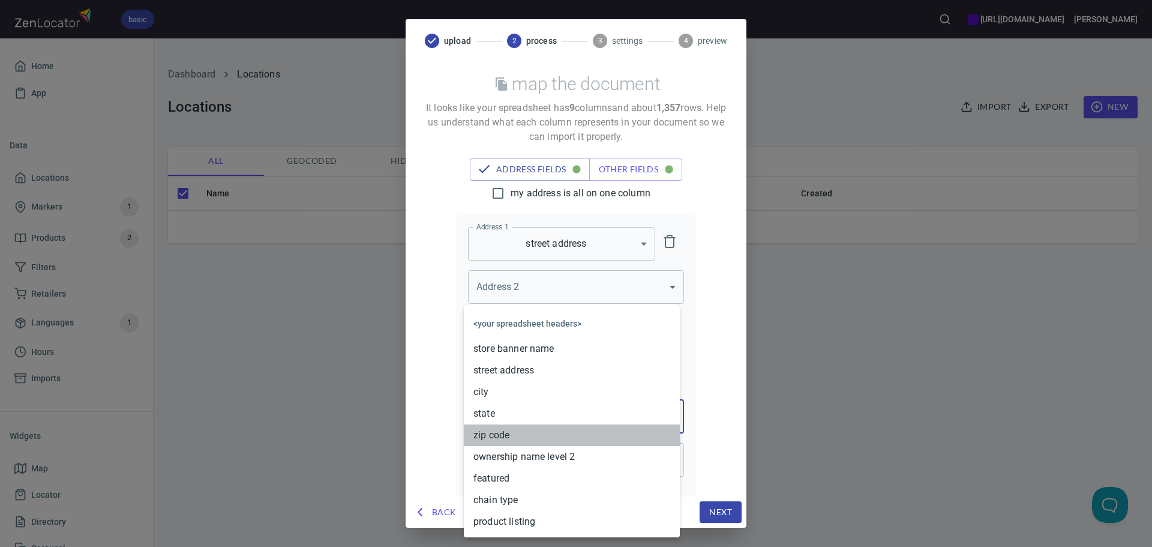
click at [491, 430] on li "zip code" at bounding box center [572, 435] width 216 height 22
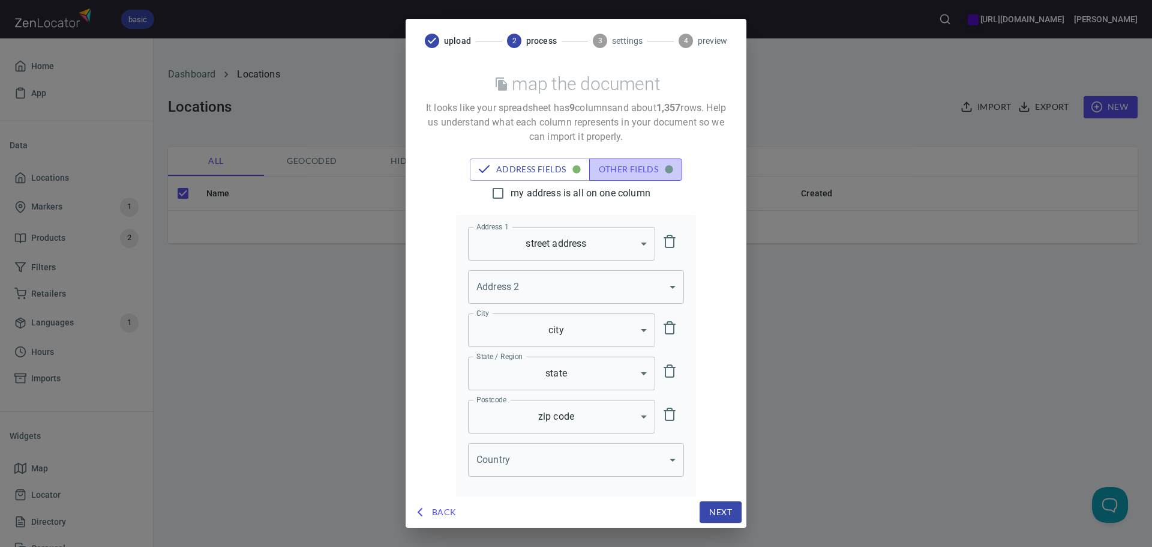
click at [618, 177] on button "other fields" at bounding box center [635, 169] width 93 height 22
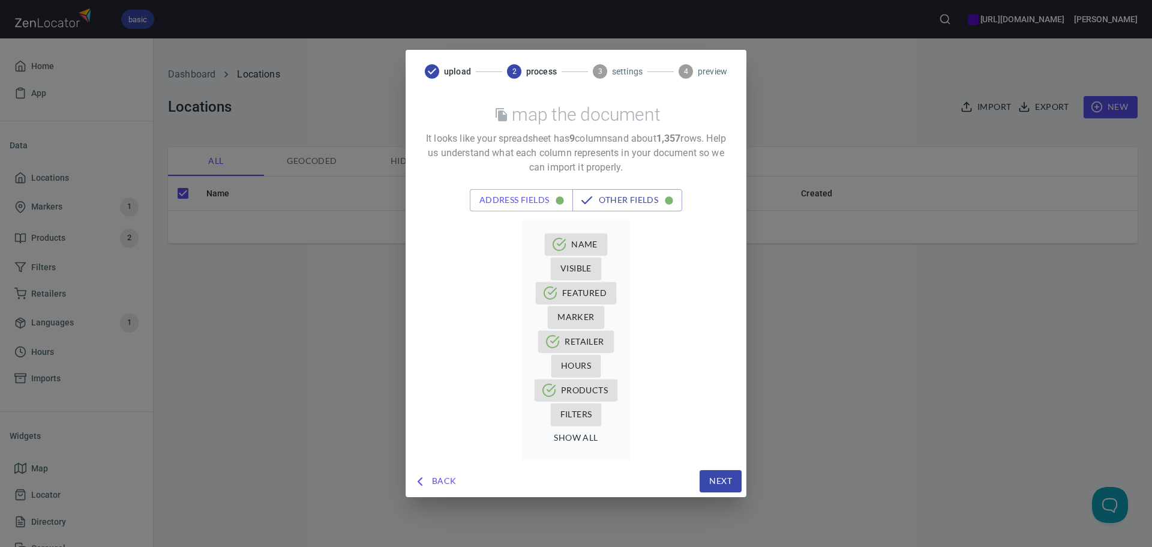
click at [708, 485] on button "Next" at bounding box center [721, 481] width 42 height 22
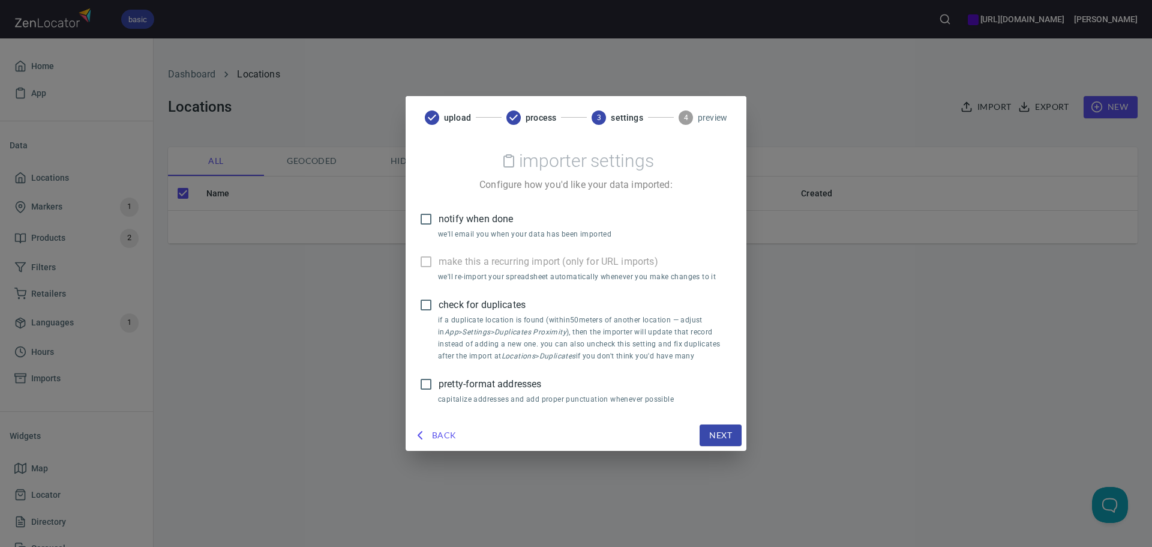
click at [431, 304] on input "check for duplicates" at bounding box center [425, 304] width 25 height 25
click at [512, 383] on span "pretty-format addresses" at bounding box center [490, 384] width 103 height 14
click at [439, 383] on input "pretty-format addresses" at bounding box center [425, 383] width 25 height 25
click at [446, 293] on label "check for duplicates" at bounding box center [567, 304] width 309 height 25
click at [439, 293] on input "check for duplicates" at bounding box center [425, 304] width 25 height 25
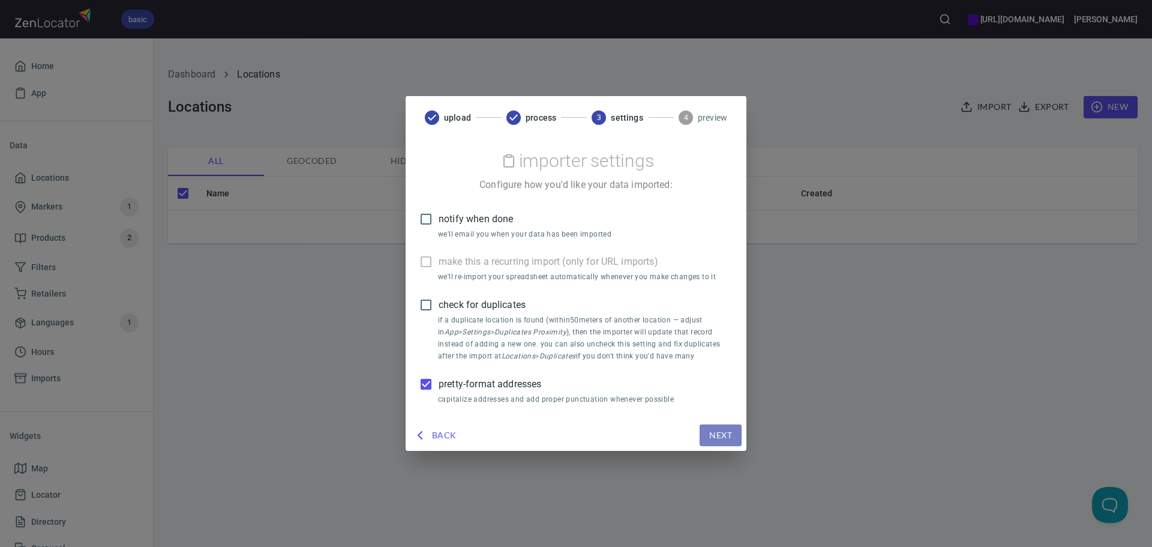
click at [717, 440] on span "Next" at bounding box center [720, 435] width 23 height 15
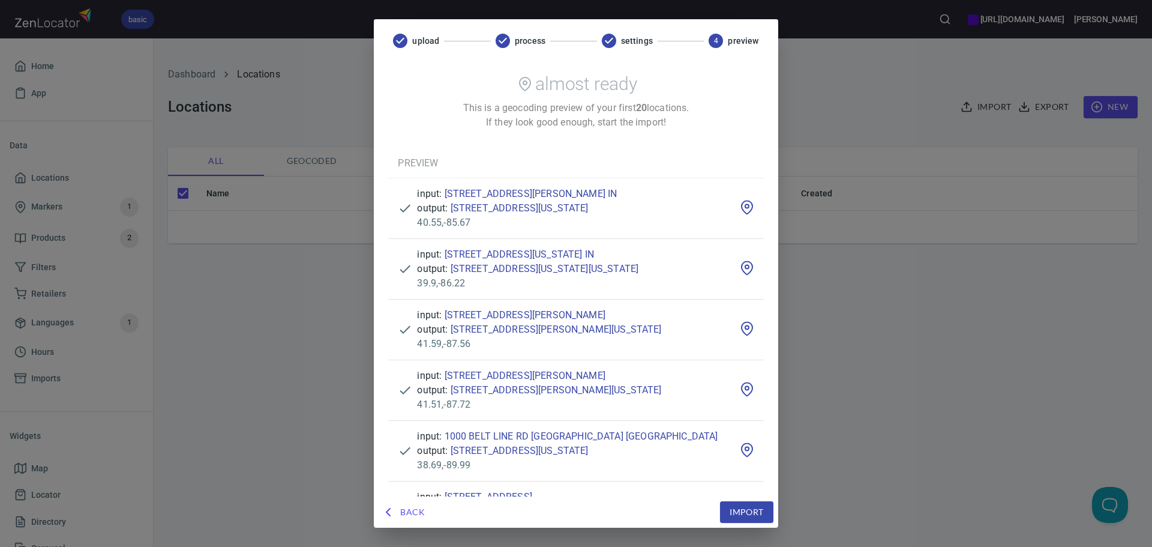
click at [758, 520] on button "Import" at bounding box center [746, 512] width 53 height 22
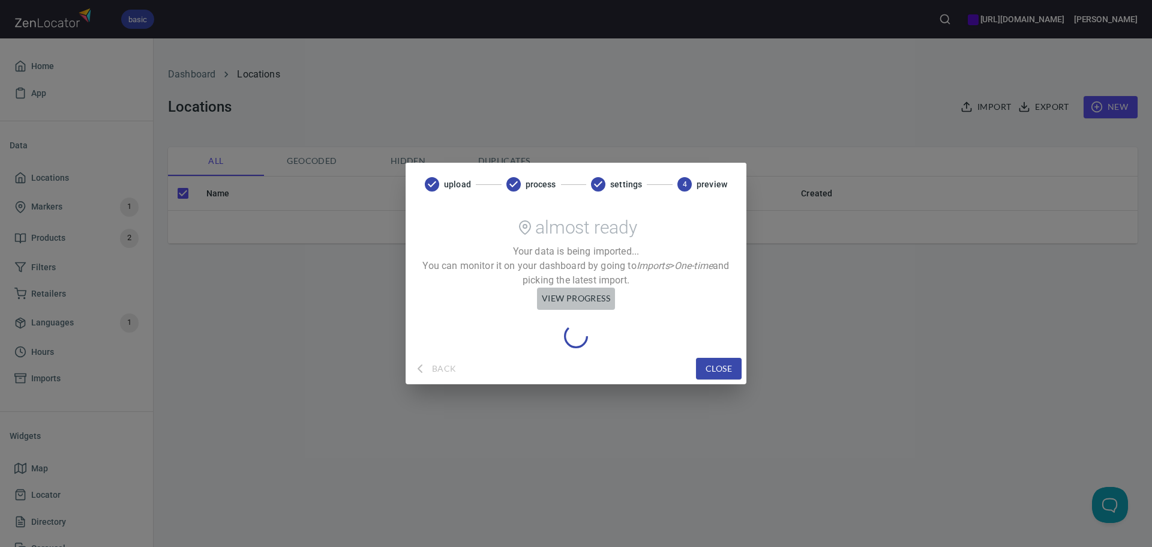
click at [569, 301] on span "view progress" at bounding box center [576, 298] width 68 height 15
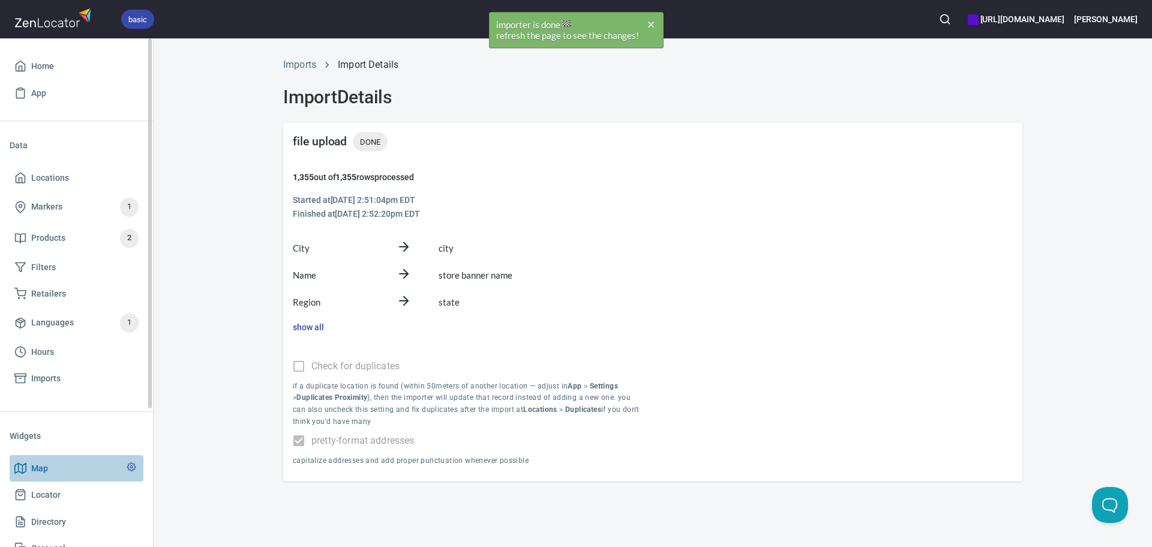
drag, startPoint x: 30, startPoint y: 479, endPoint x: 41, endPoint y: 475, distance: 11.6
click at [31, 478] on link "Map" at bounding box center [77, 468] width 134 height 27
